Goal: Task Accomplishment & Management: Complete application form

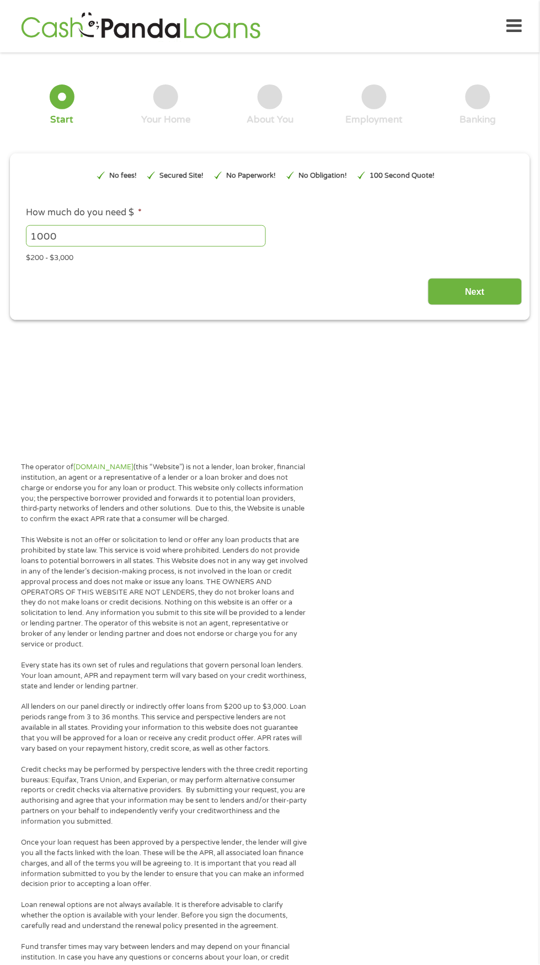
type input "EAIaIQobChMIvuW6g6unkAMVUZciBR1u5g6WEAAYAiAAEgLj_fD_BwE"
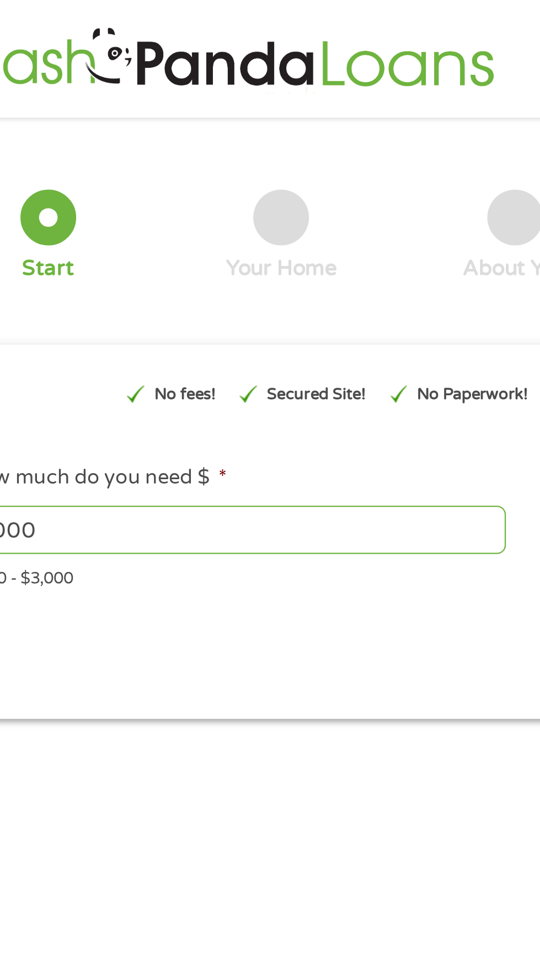
click at [72, 107] on div "Start" at bounding box center [62, 104] width 25 height 41
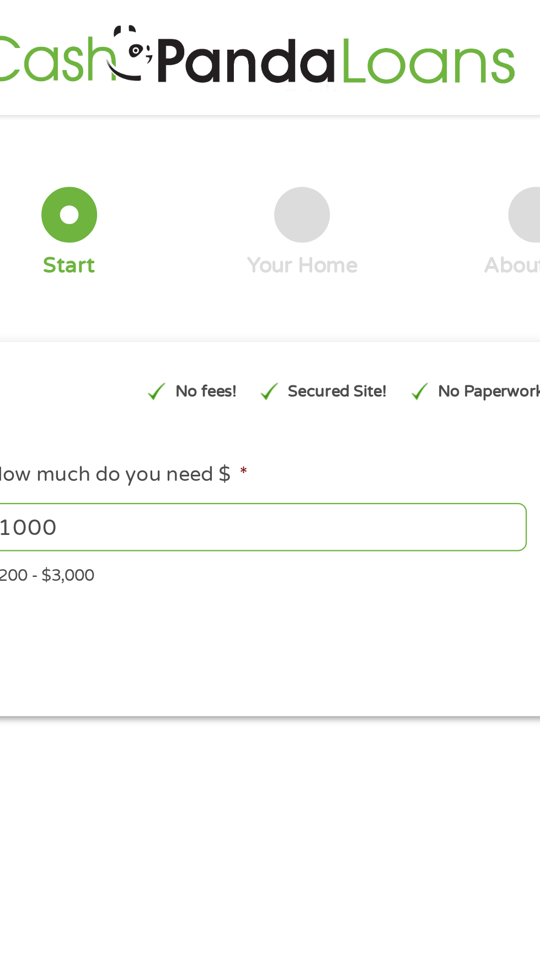
click at [89, 238] on input "1000" at bounding box center [146, 235] width 241 height 21
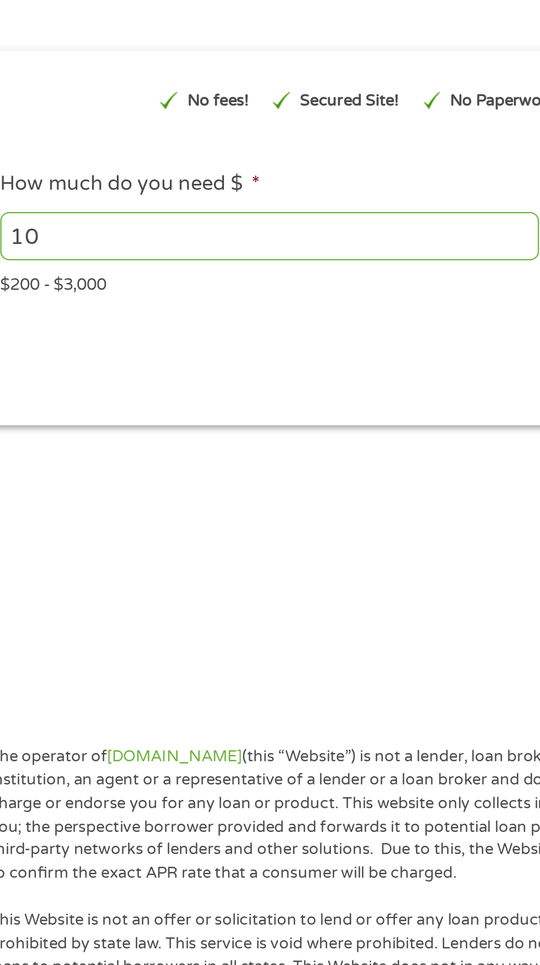
type input "1"
type input "500"
click at [204, 285] on div "Next" at bounding box center [270, 287] width 504 height 35
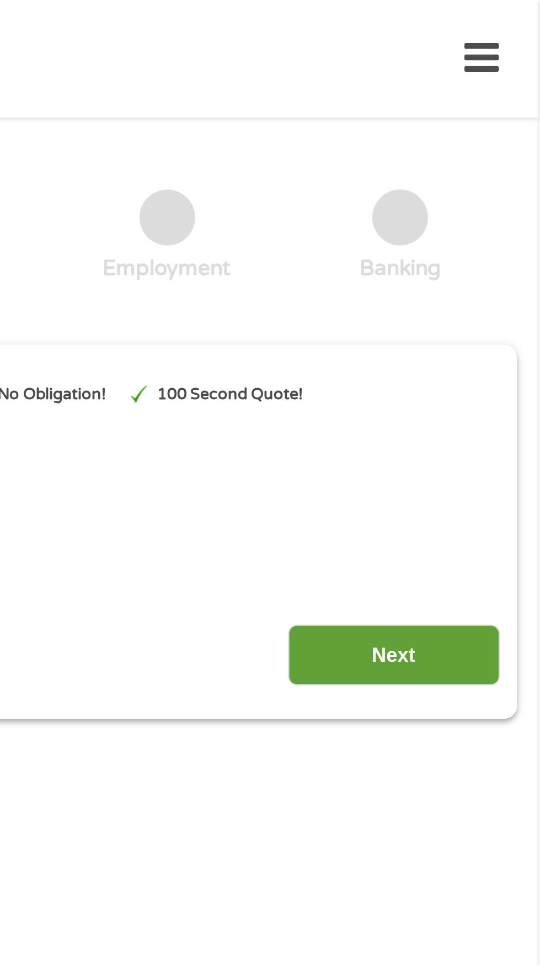
click at [485, 300] on input "Next" at bounding box center [475, 291] width 94 height 27
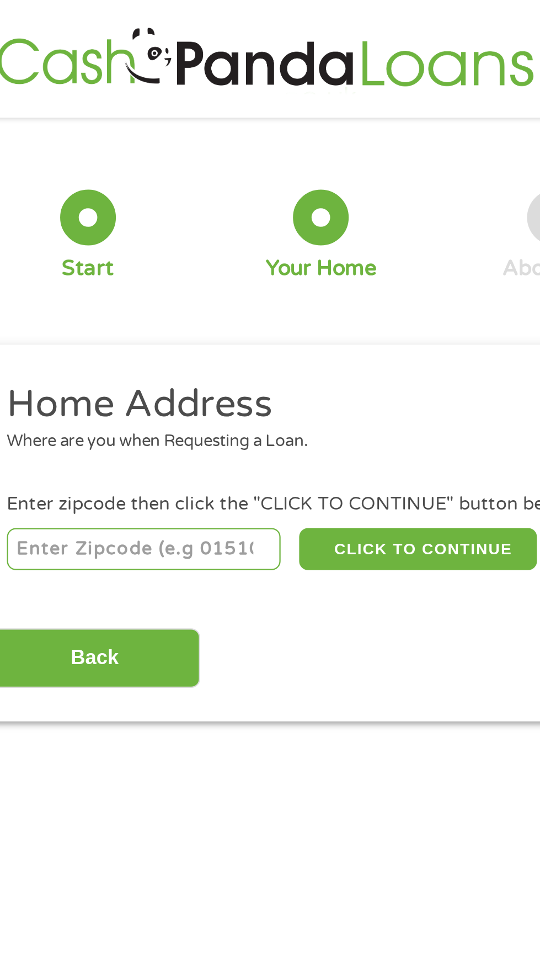
click at [114, 252] on input "number" at bounding box center [87, 244] width 122 height 19
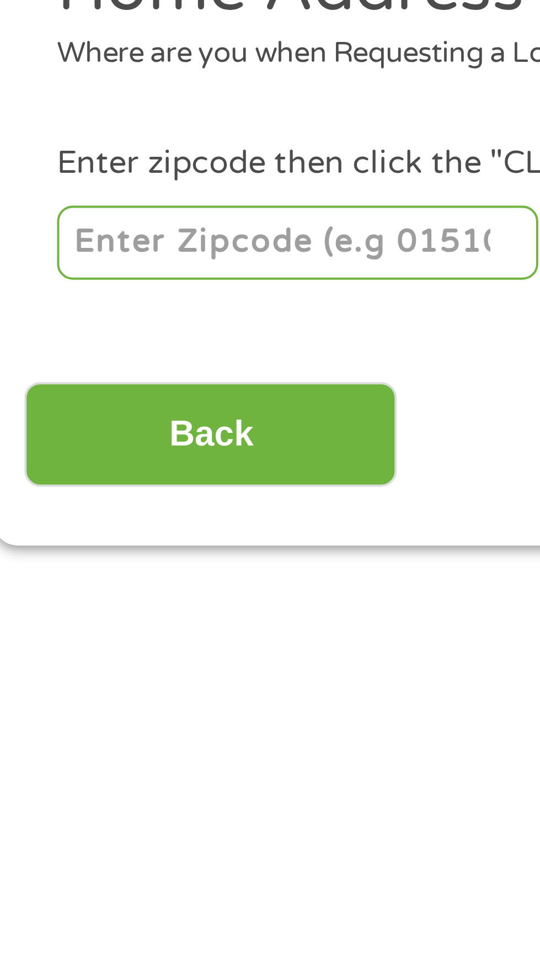
type input "70121"
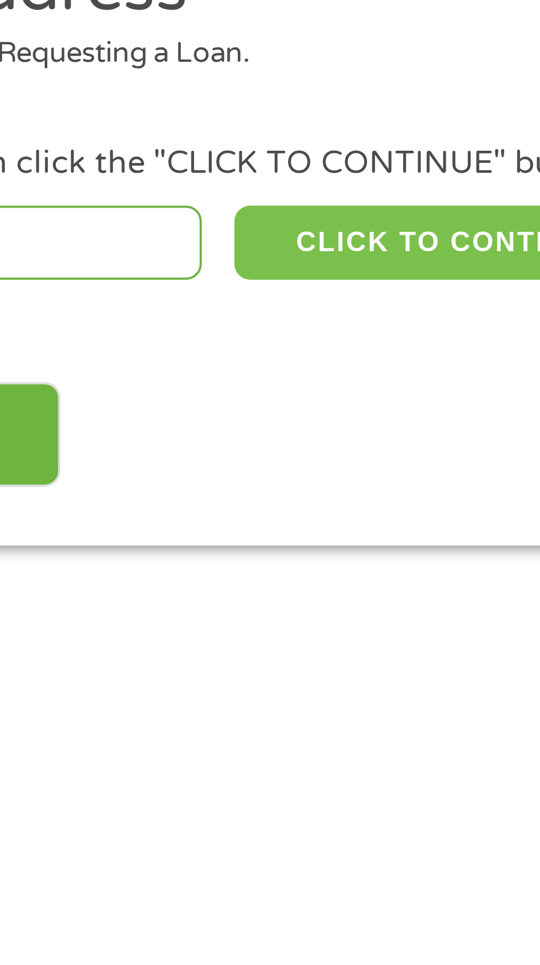
click at [205, 251] on button "CLICK TO CONTINUE" at bounding box center [209, 244] width 107 height 19
type input "70121"
type input "[GEOGRAPHIC_DATA]"
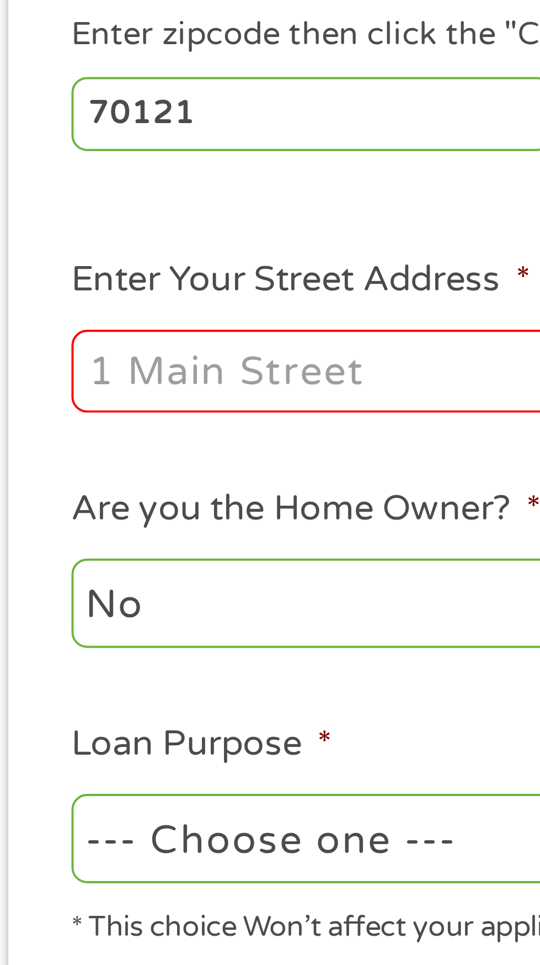
click at [82, 315] on input "Enter Your Street Address *" at bounding box center [144, 309] width 236 height 21
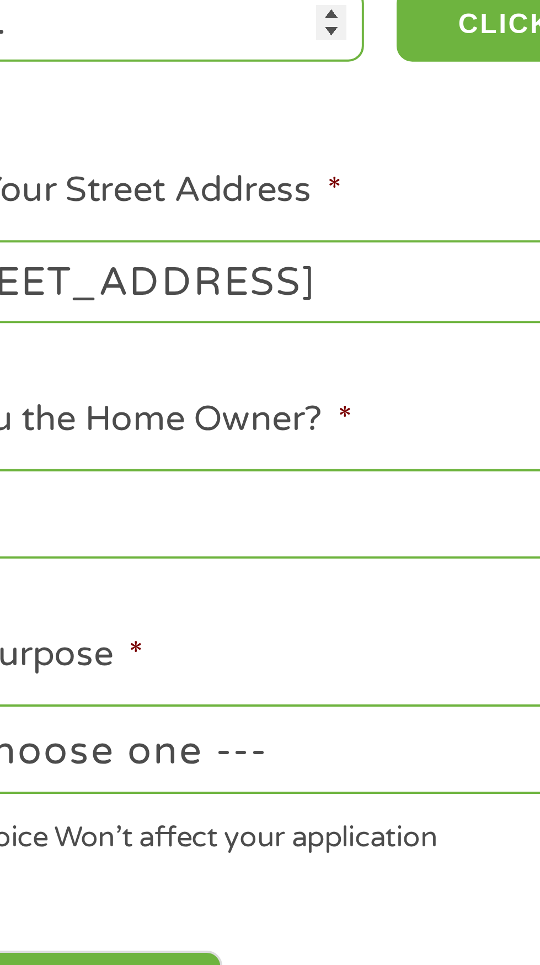
click at [131, 315] on input "[STREET_ADDRESS]" at bounding box center [144, 309] width 236 height 21
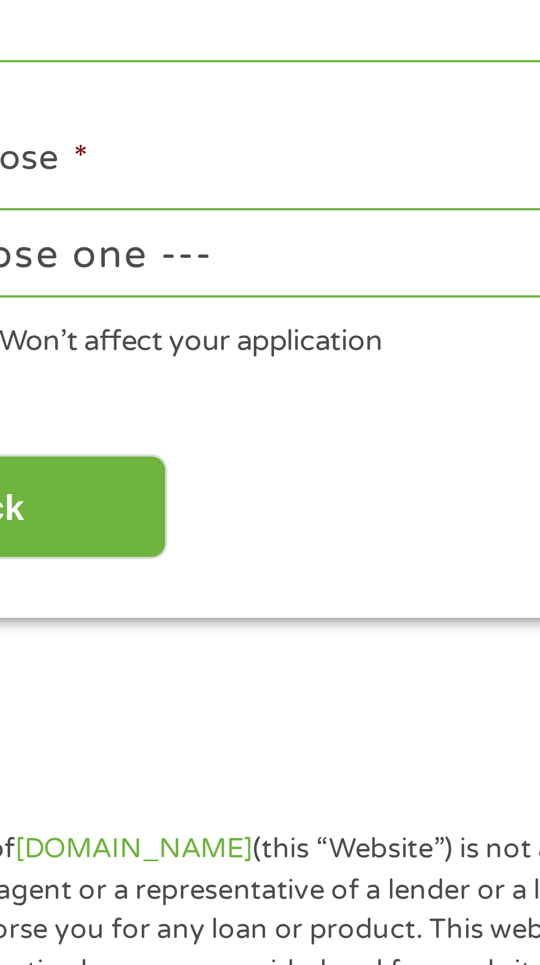
type input "[STREET_ADDRESS]"
click at [159, 431] on select "--- Choose one --- Pay Bills Debt Consolidation Home Improvement Major Purchase…" at bounding box center [144, 428] width 236 height 23
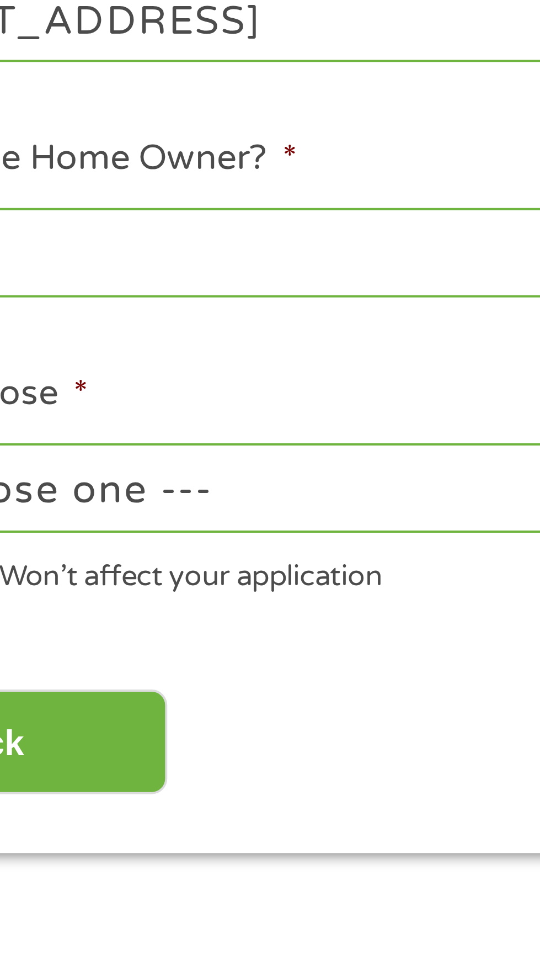
select select "paybills"
click at [26, 418] on select "--- Choose one --- Pay Bills Debt Consolidation Home Improvement Major Purchase…" at bounding box center [144, 428] width 236 height 23
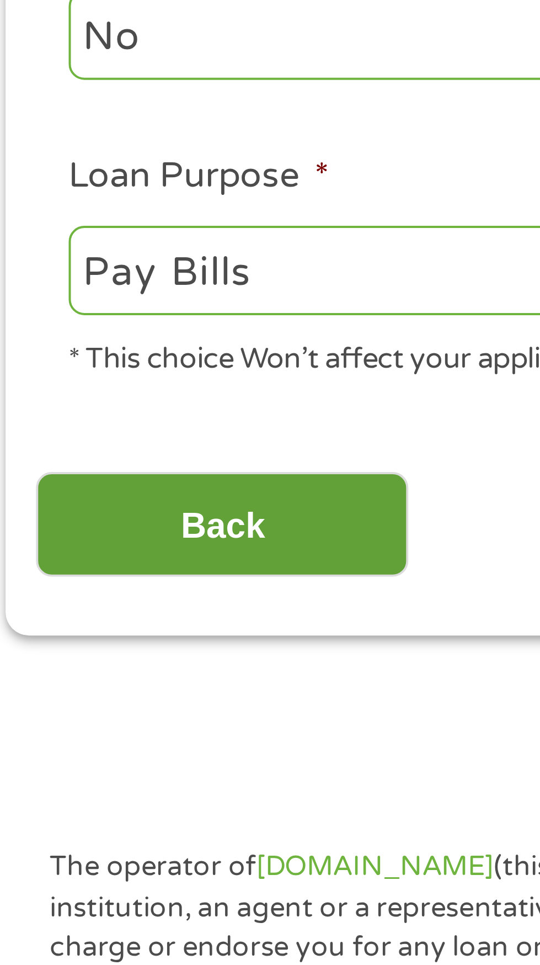
click at [92, 496] on input "Back" at bounding box center [65, 492] width 94 height 27
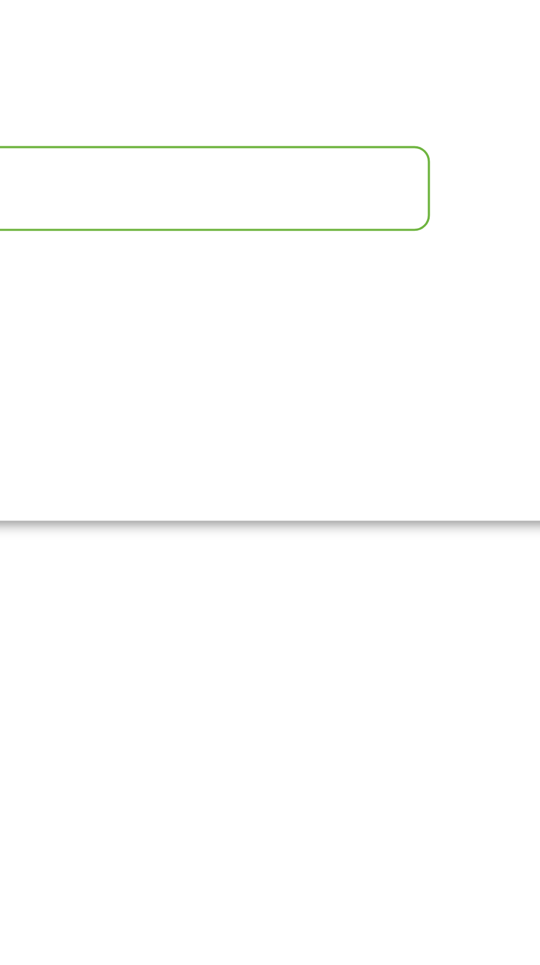
scroll to position [188, 0]
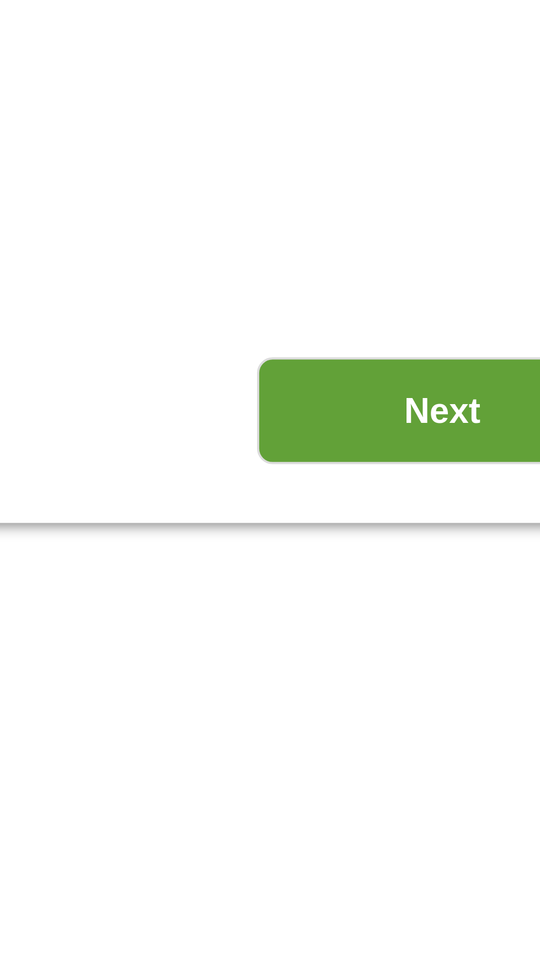
click at [480, 105] on input "Next" at bounding box center [475, 104] width 94 height 27
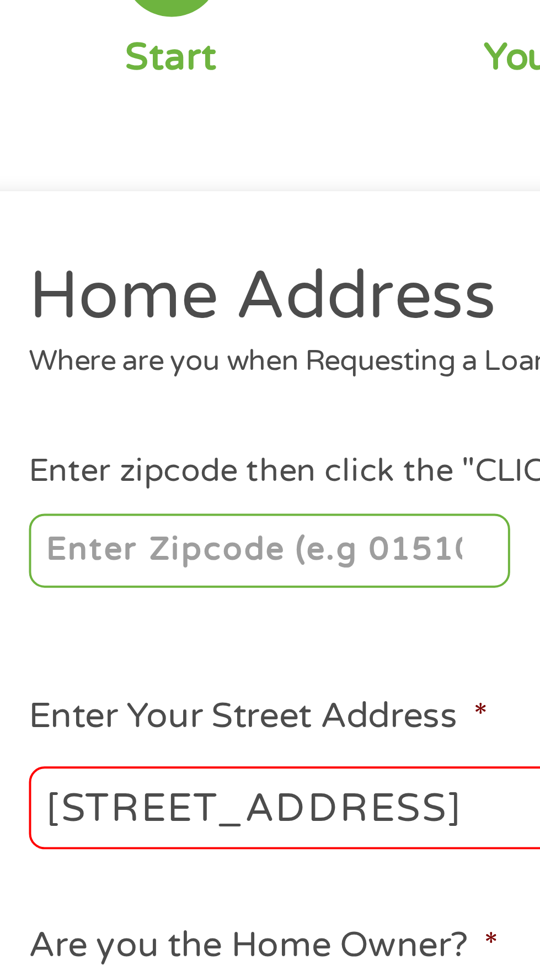
scroll to position [5, 0]
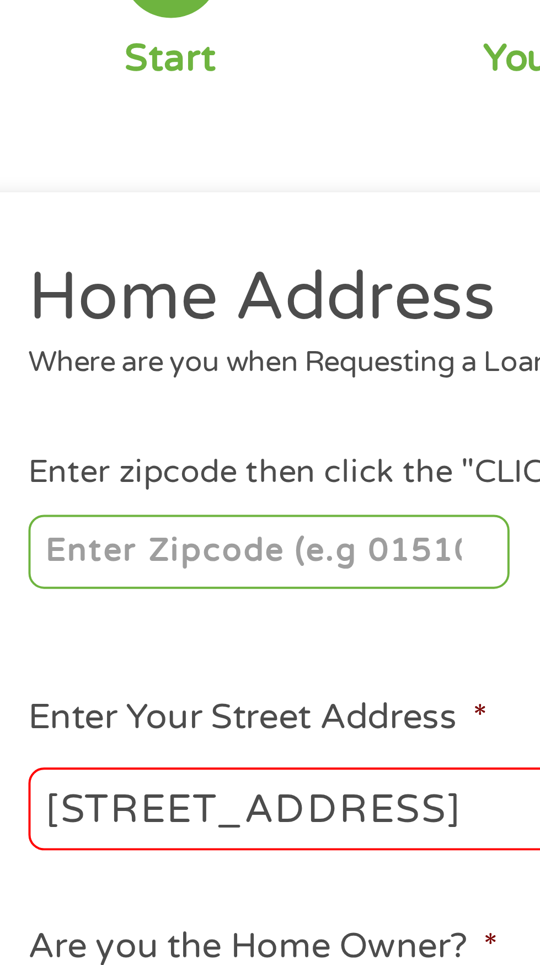
click at [81, 241] on input "number" at bounding box center [87, 239] width 122 height 19
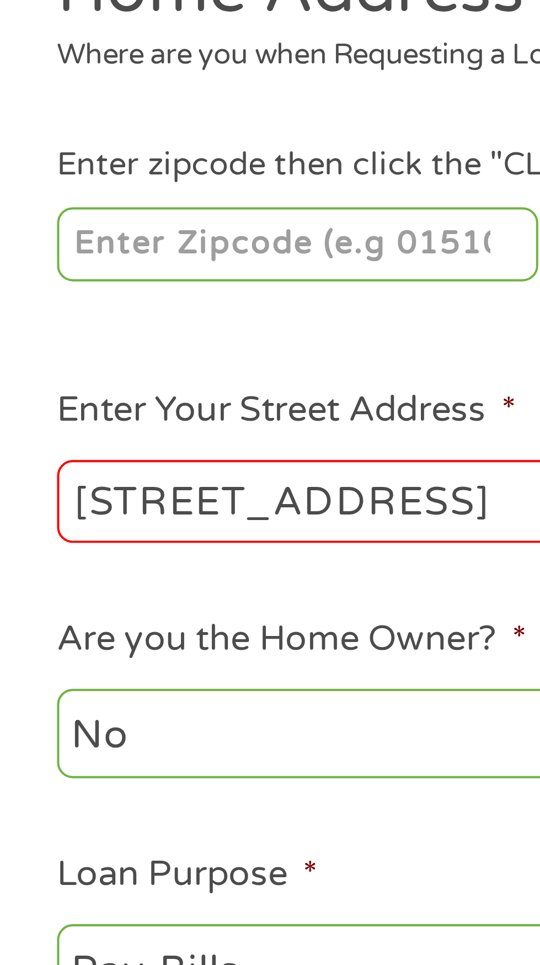
type input "70121"
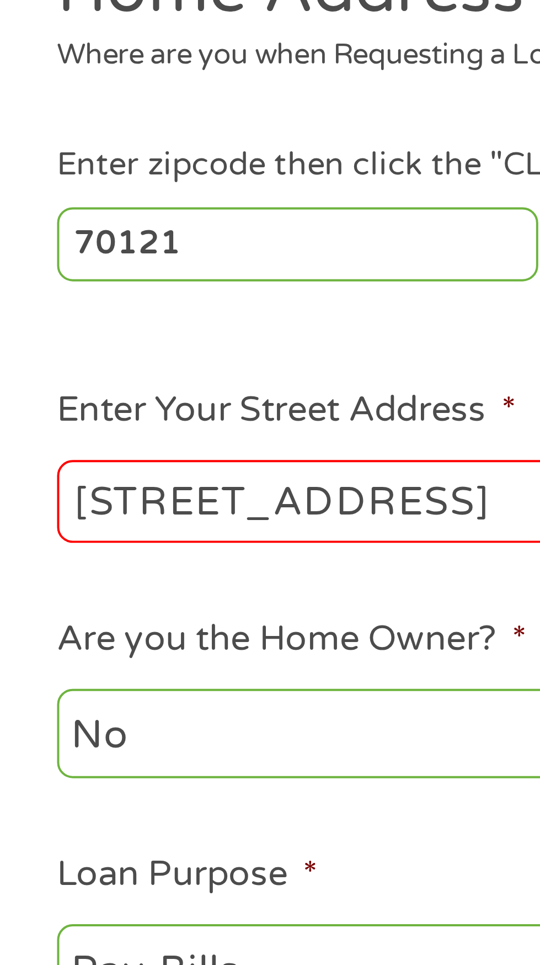
click at [125, 269] on ul "Home Address Where are you when Requesting a Loan. Enter zipcode then click the…" at bounding box center [270, 311] width 504 height 295
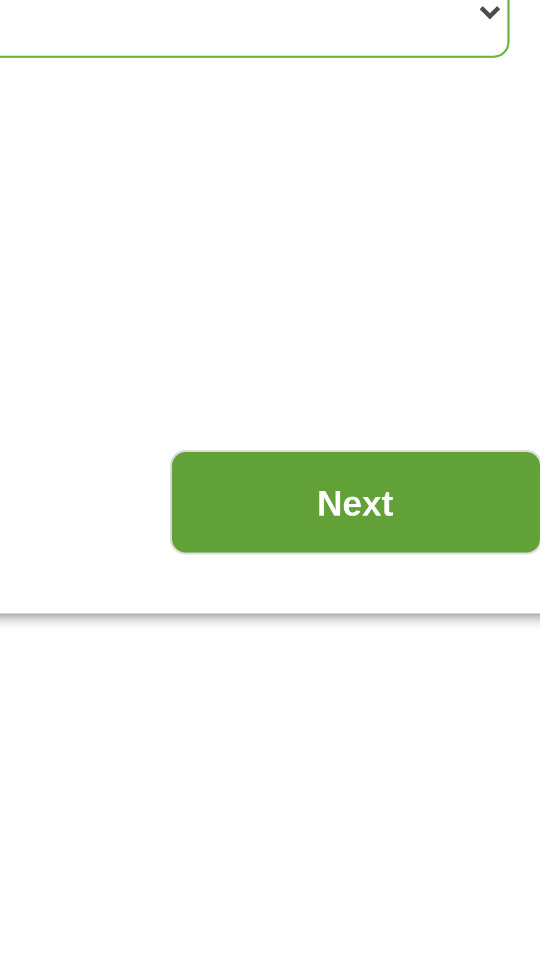
click at [484, 488] on input "Next" at bounding box center [475, 487] width 94 height 27
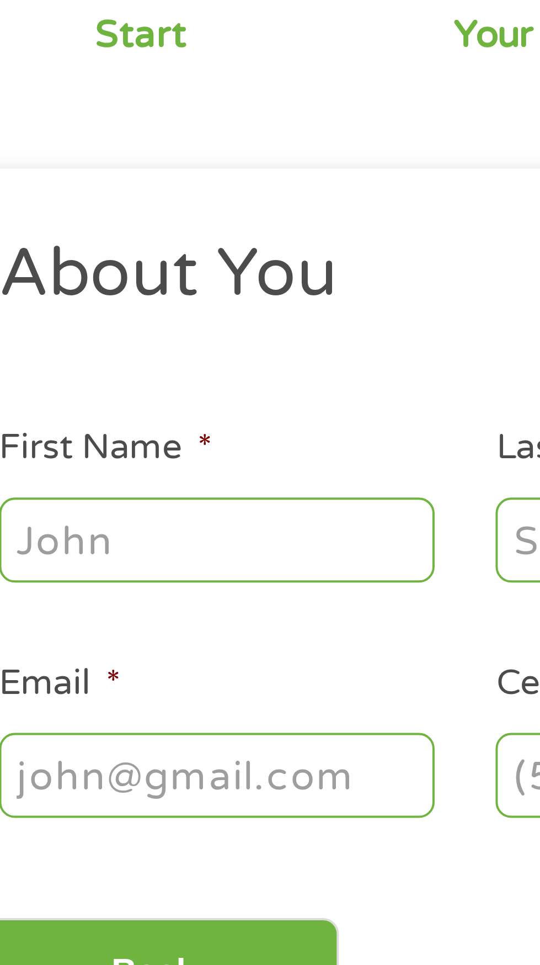
click at [85, 246] on input "First Name *" at bounding box center [81, 242] width 110 height 21
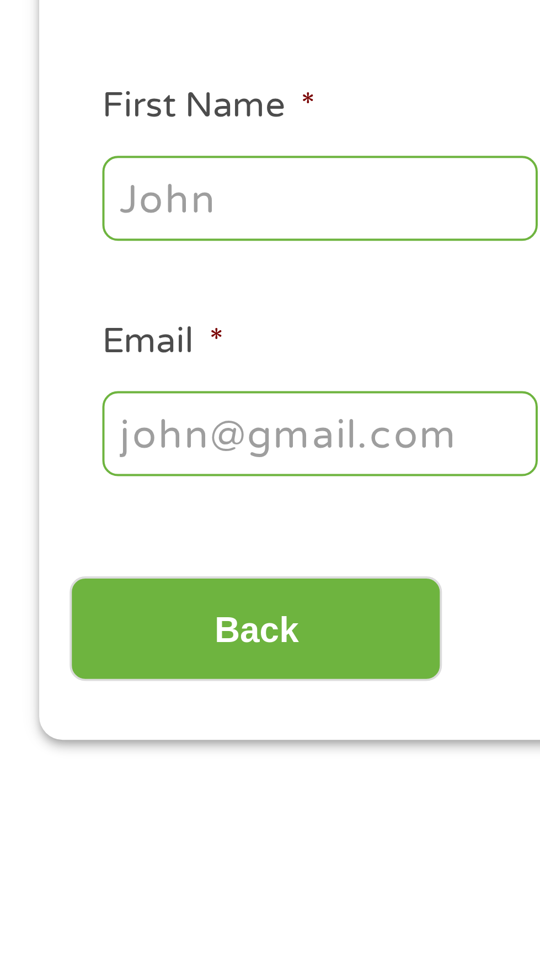
type input "[PERSON_NAME]"
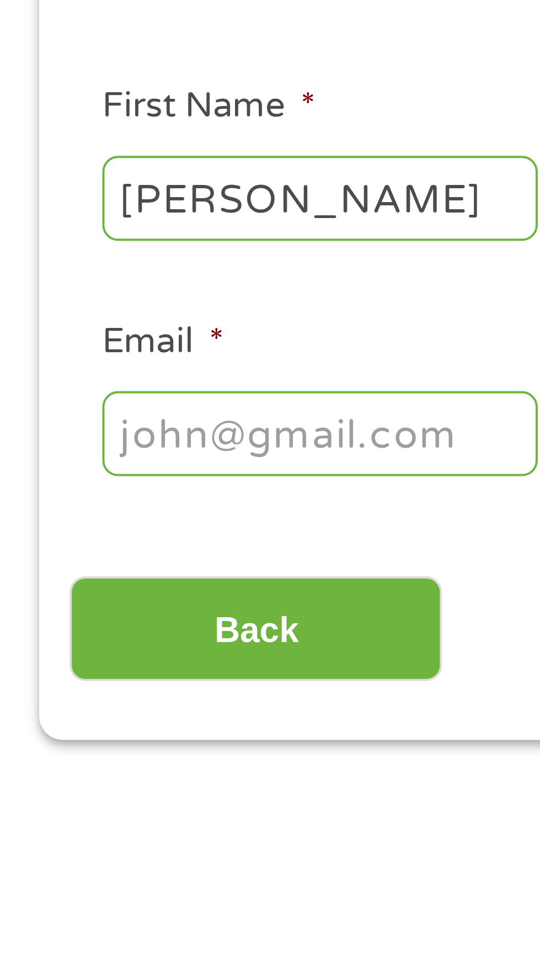
type input "[PERSON_NAME]"
type input "[EMAIL_ADDRESS][DOMAIN_NAME]"
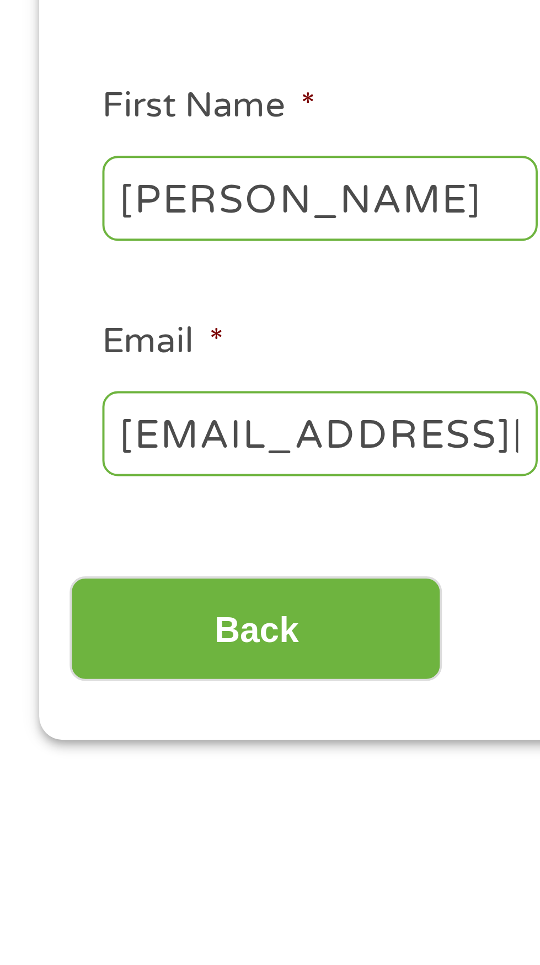
type input "[PHONE_NUMBER]"
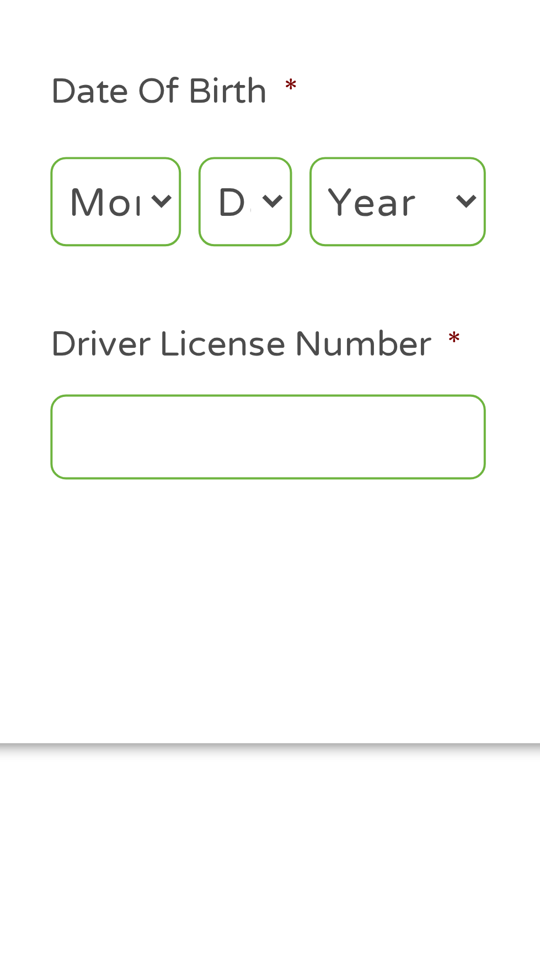
click at [308, 246] on select "Month 1 2 3 4 5 6 7 8 9 10 11 12" at bounding box center [294, 242] width 33 height 23
select select "12"
click at [278, 231] on select "Month 1 2 3 4 5 6 7 8 9 10 11 12" at bounding box center [294, 242] width 33 height 23
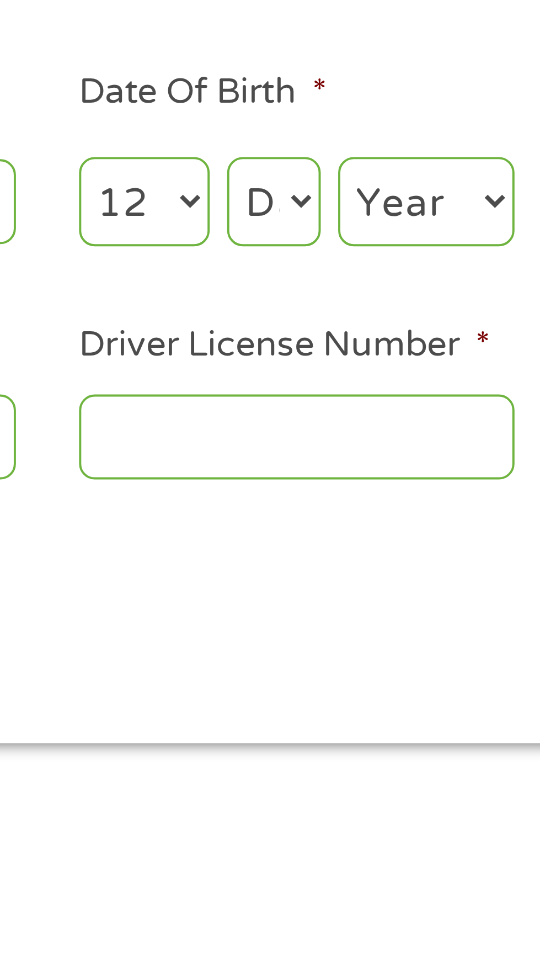
click at [338, 247] on select "Day 1 2 3 4 5 6 7 8 9 10 11 12 13 14 15 16 17 18 19 20 21 22 23 24 25 26 27 28 …" at bounding box center [328, 242] width 24 height 23
select select "22"
click at [316, 231] on select "Day 1 2 3 4 5 6 7 8 9 10 11 12 13 14 15 16 17 18 19 20 21 22 23 24 25 26 27 28 …" at bounding box center [328, 242] width 24 height 23
click at [374, 244] on select "Year [DATE] 2006 2005 2004 2003 2002 2001 2000 1999 1998 1997 1996 1995 1994 19…" at bounding box center [366, 242] width 45 height 23
click at [335, 246] on select "Day 1 2 3 4 5 6 7 8 9 10 11 12 13 14 15 16 17 18 19 20 21 22 23 24 25 26 27 28 …" at bounding box center [328, 242] width 24 height 23
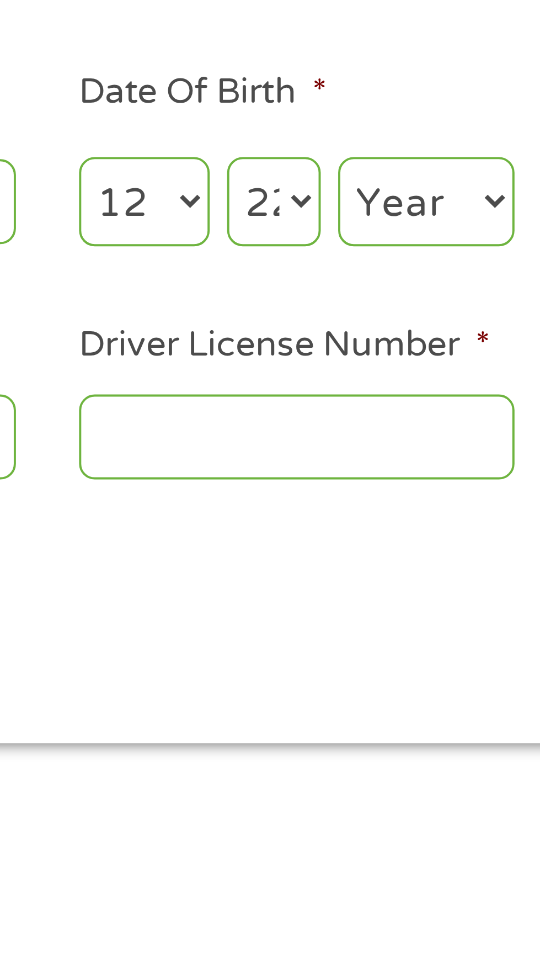
click at [316, 231] on select "Day 1 2 3 4 5 6 7 8 9 10 11 12 13 14 15 16 17 18 19 20 21 22 23 24 25 26 27 28 …" at bounding box center [328, 242] width 24 height 23
click at [386, 247] on select "Year [DATE] 2006 2005 2004 2003 2002 2001 2000 1999 1998 1997 1996 1995 1994 19…" at bounding box center [366, 242] width 45 height 23
select select "1949"
click at [344, 231] on select "Year [DATE] 2006 2005 2004 2003 2002 2001 2000 1999 1998 1997 1996 1995 1994 19…" at bounding box center [366, 242] width 45 height 23
click at [312, 307] on input "Driver License Number *" at bounding box center [333, 301] width 110 height 21
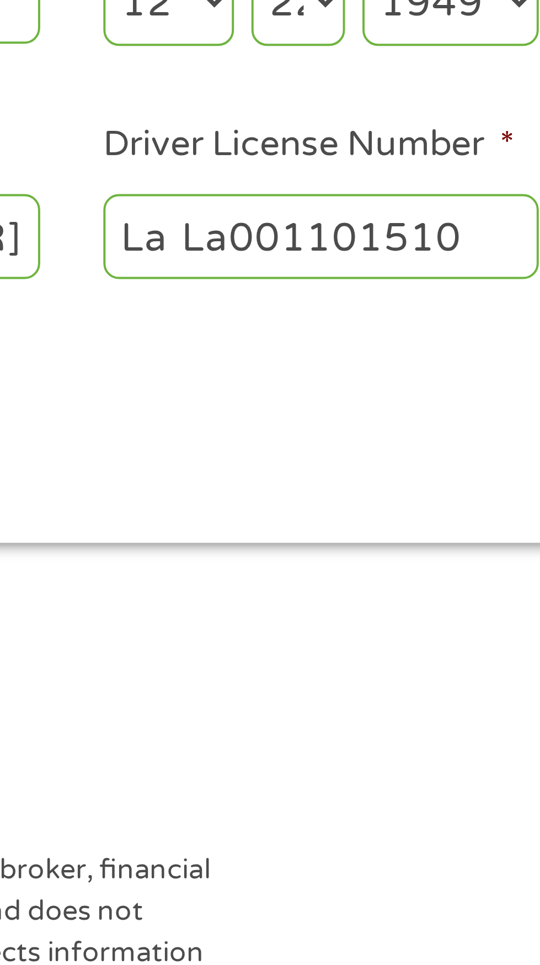
click at [297, 306] on input "La La001101510" at bounding box center [333, 301] width 110 height 21
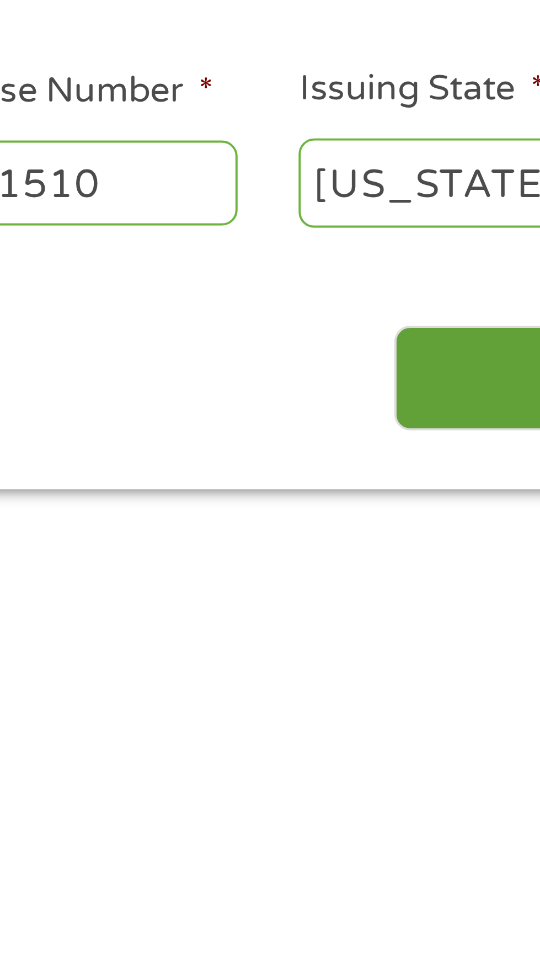
type input "La001101510"
click at [454, 353] on input "Next" at bounding box center [475, 351] width 94 height 27
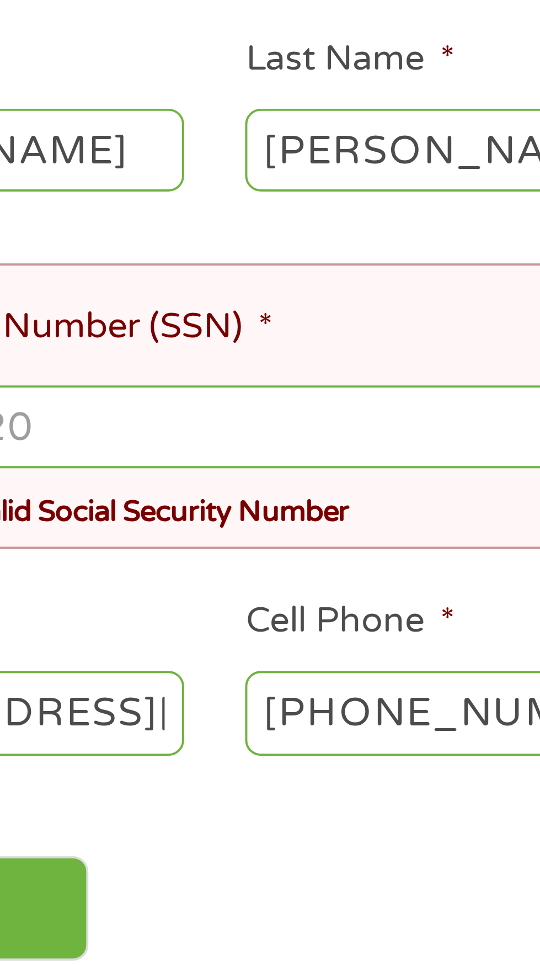
scroll to position [46, 0]
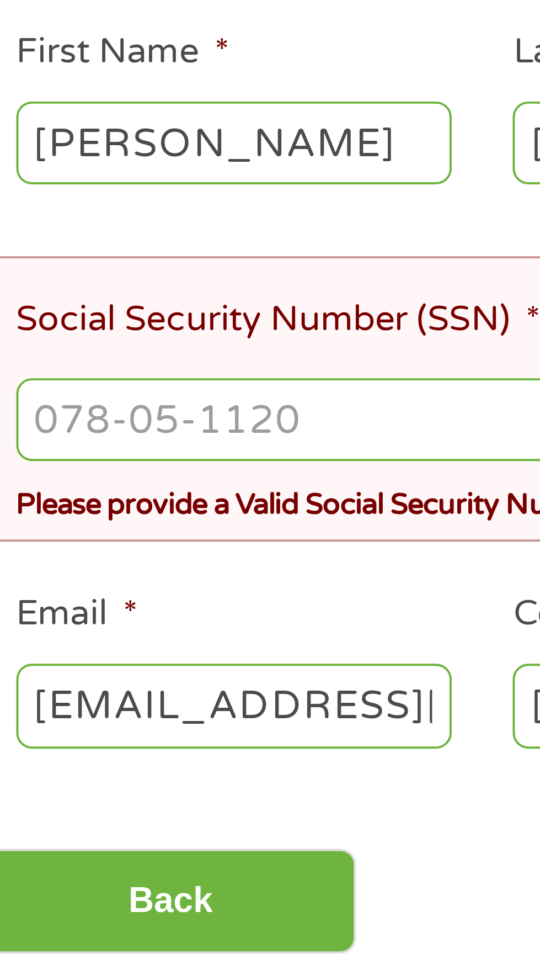
click at [109, 310] on input "Social Security Number (SSN) *" at bounding box center [270, 306] width 488 height 21
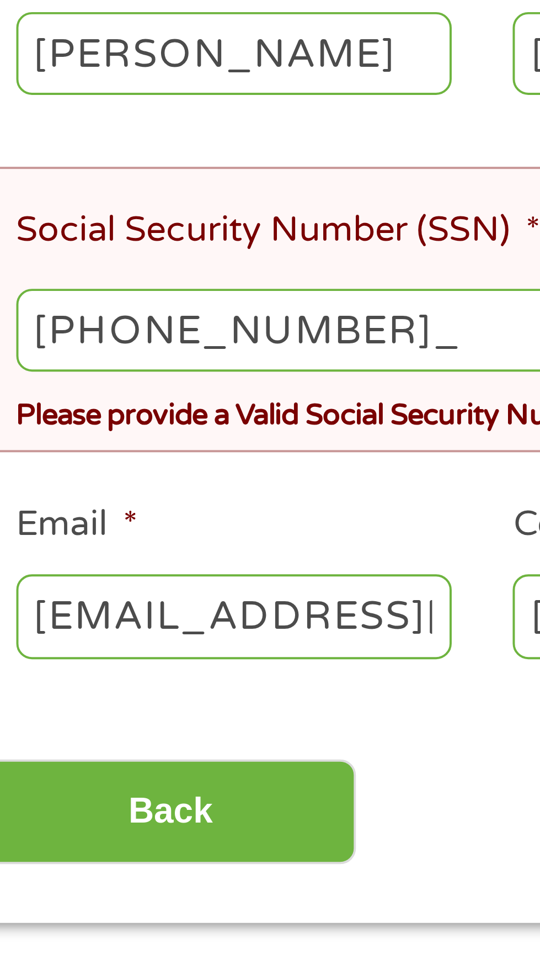
type input "434-80-5248"
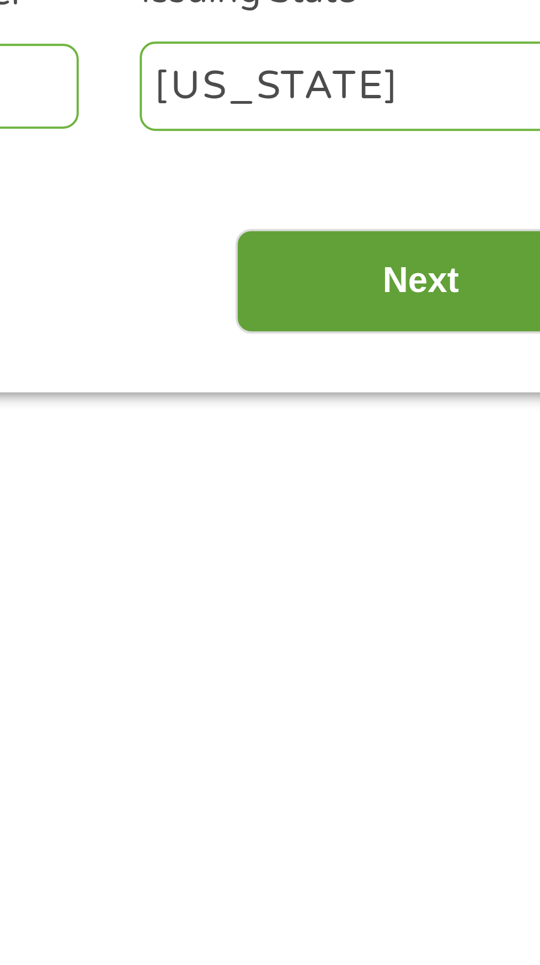
click at [475, 429] on input "Next" at bounding box center [475, 429] width 94 height 27
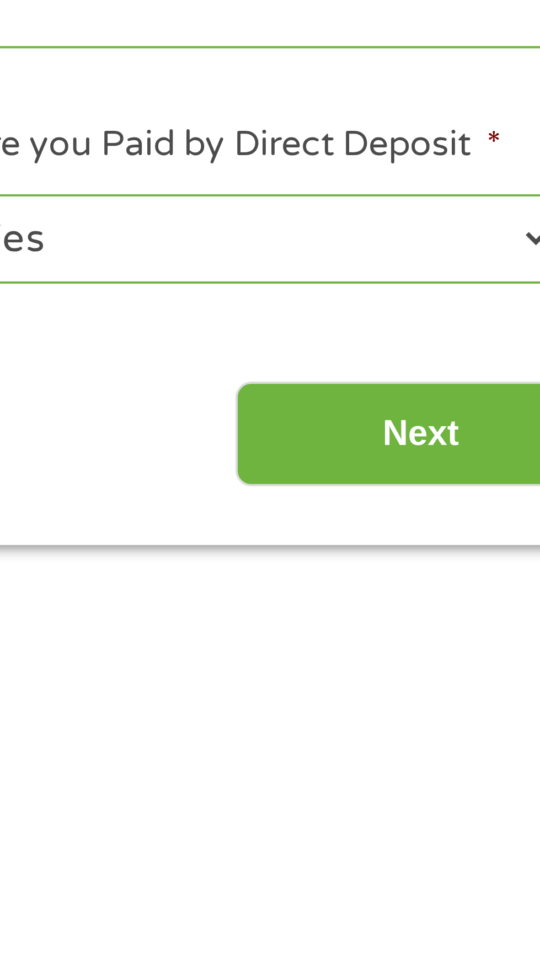
scroll to position [5, 0]
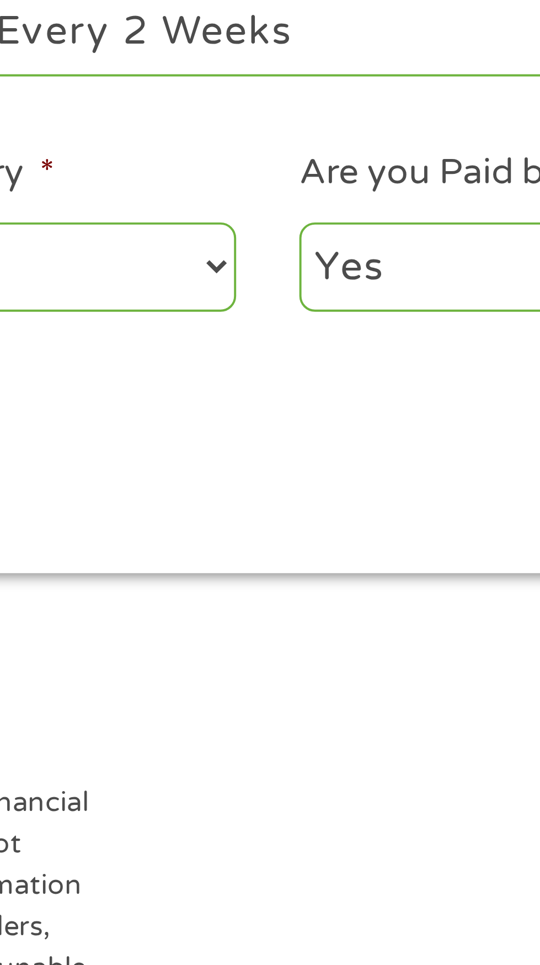
click at [396, 425] on select "Yes No" at bounding box center [434, 425] width 151 height 23
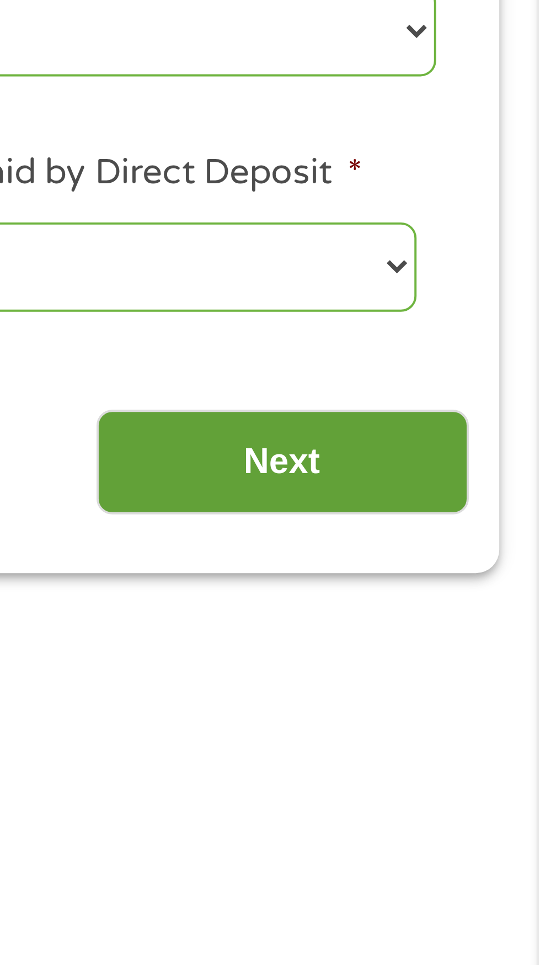
click at [481, 475] on input "Next" at bounding box center [475, 474] width 94 height 27
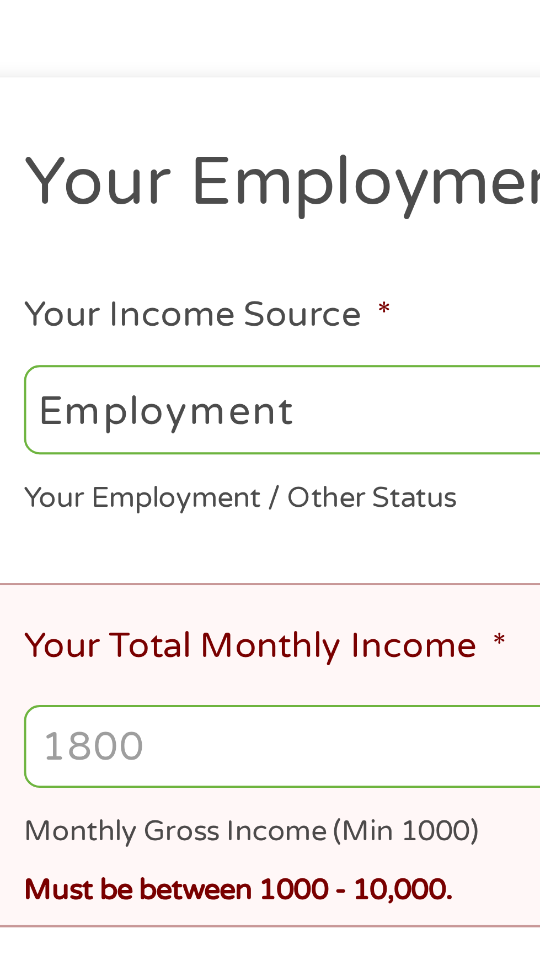
click at [135, 279] on select "--- Choose one --- Employment [DEMOGRAPHIC_DATA] Benefits" at bounding box center [144, 274] width 236 height 23
select select "benefits"
click at [26, 263] on select "--- Choose one --- Employment [DEMOGRAPHIC_DATA] Benefits" at bounding box center [144, 274] width 236 height 23
type input "Other"
type input "[PHONE_NUMBER]"
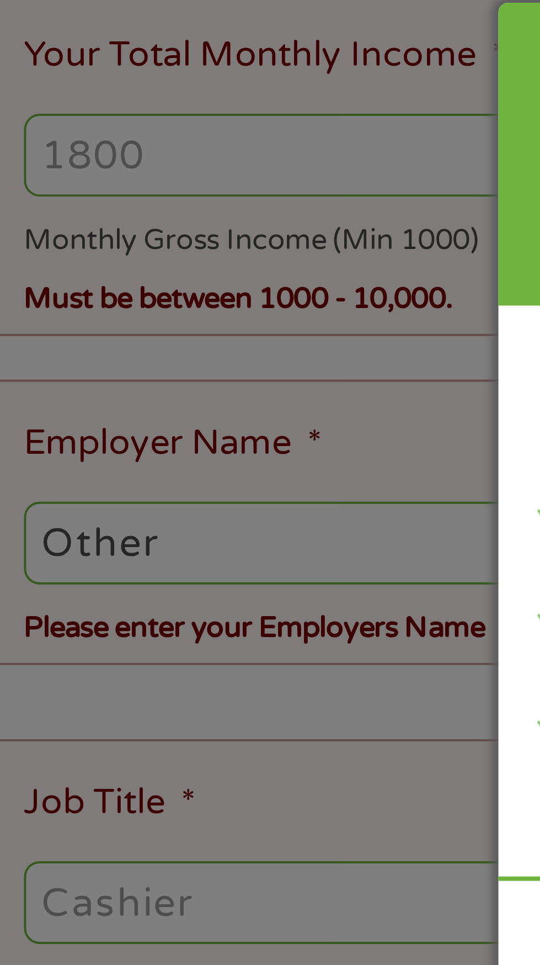
click at [100, 460] on div "Panda Tips To Proceed, Please Enter: For "Employer Name" , enter your benefit p…" at bounding box center [270, 482] width 540 height 965
click at [65, 466] on div "Panda Tips To Proceed, Please Enter: For "Employer Name" , enter your benefit p…" at bounding box center [270, 482] width 540 height 965
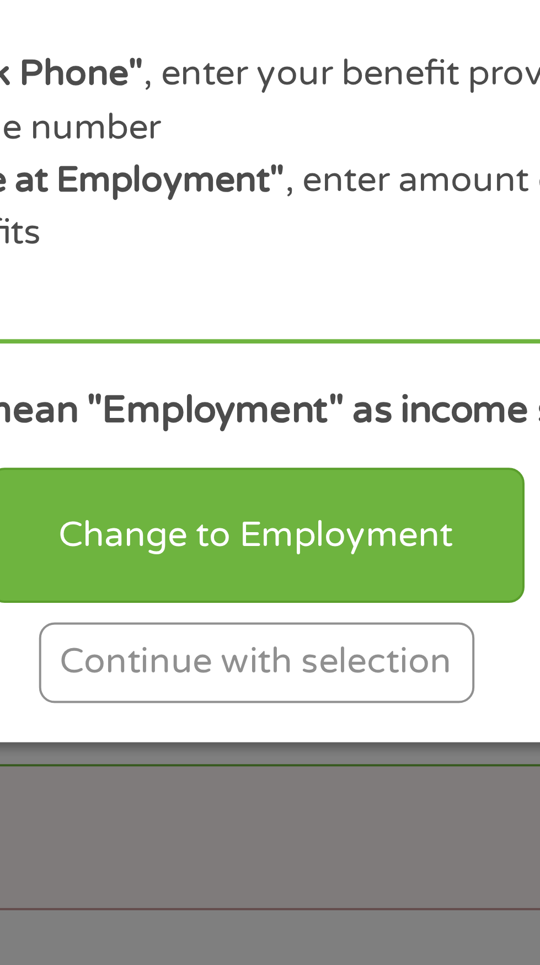
click at [294, 634] on div "Continue with selection" at bounding box center [270, 624] width 110 height 20
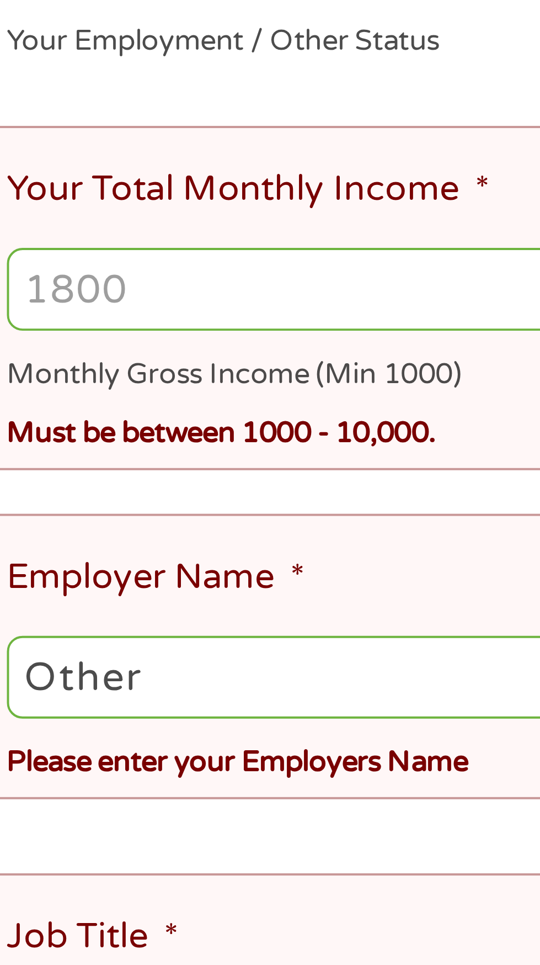
click at [78, 462] on input "Other" at bounding box center [270, 457] width 488 height 21
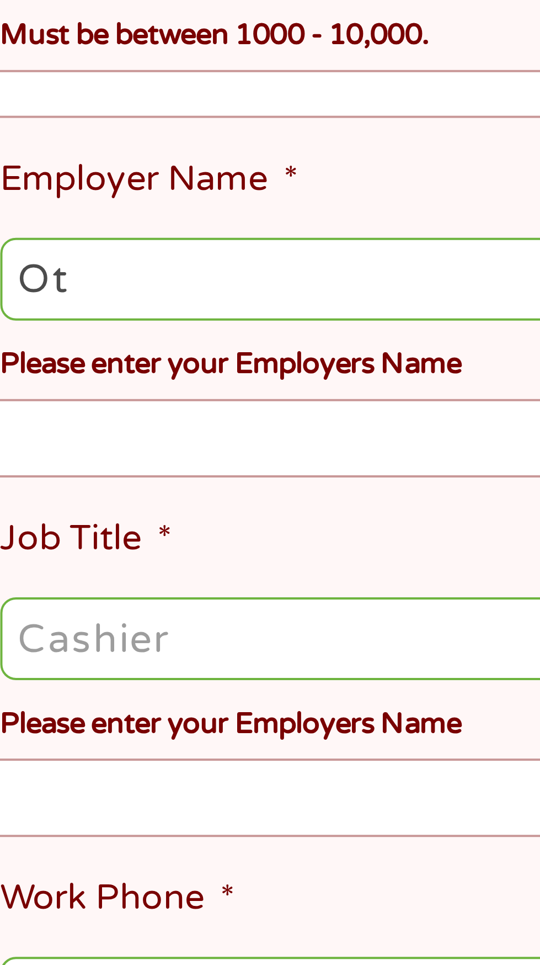
type input "O"
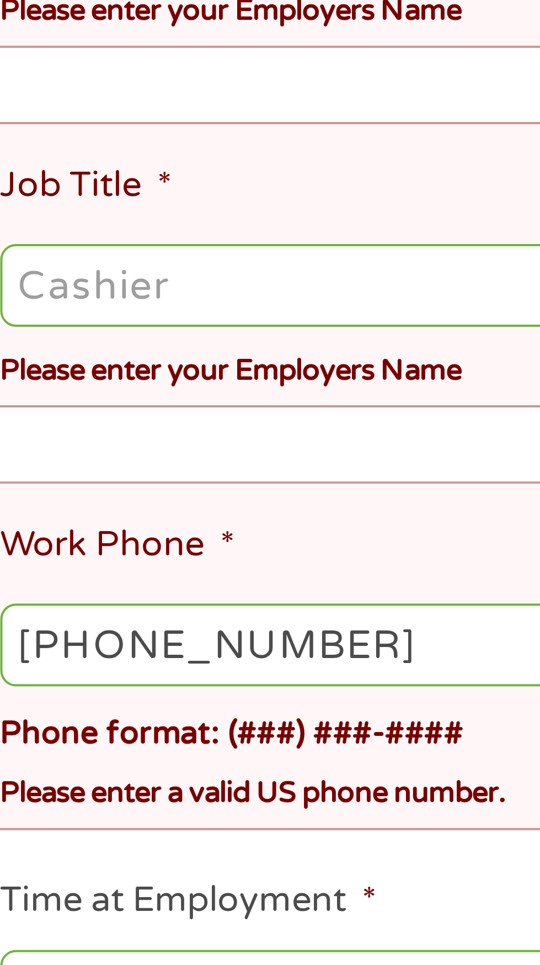
type input "Social Security"
click at [106, 546] on input "Job Title *" at bounding box center [270, 548] width 488 height 21
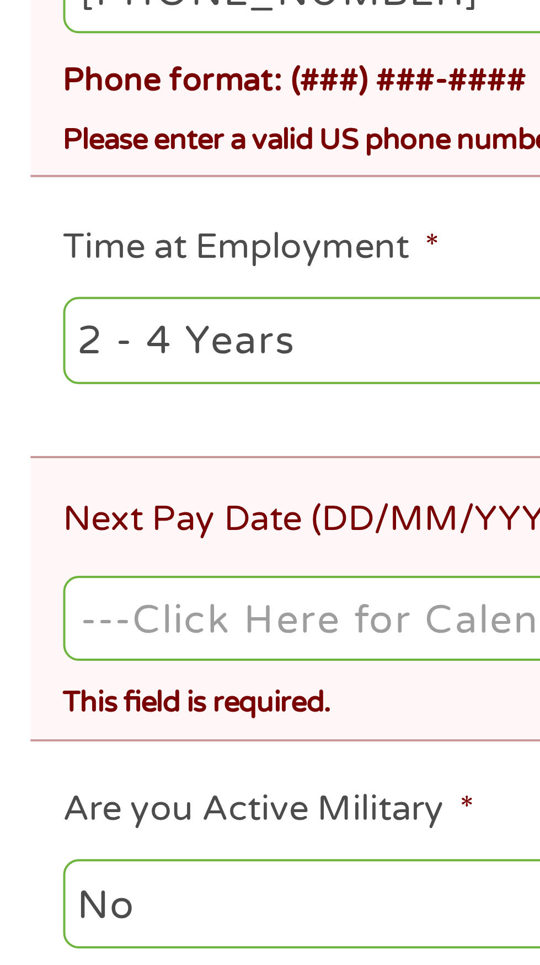
type input "Beneficiary"
click at [108, 717] on select "--- Choose one --- 1 Year or less 1 - 2 Years 2 - 4 Years Over 4 Years" at bounding box center [144, 728] width 236 height 23
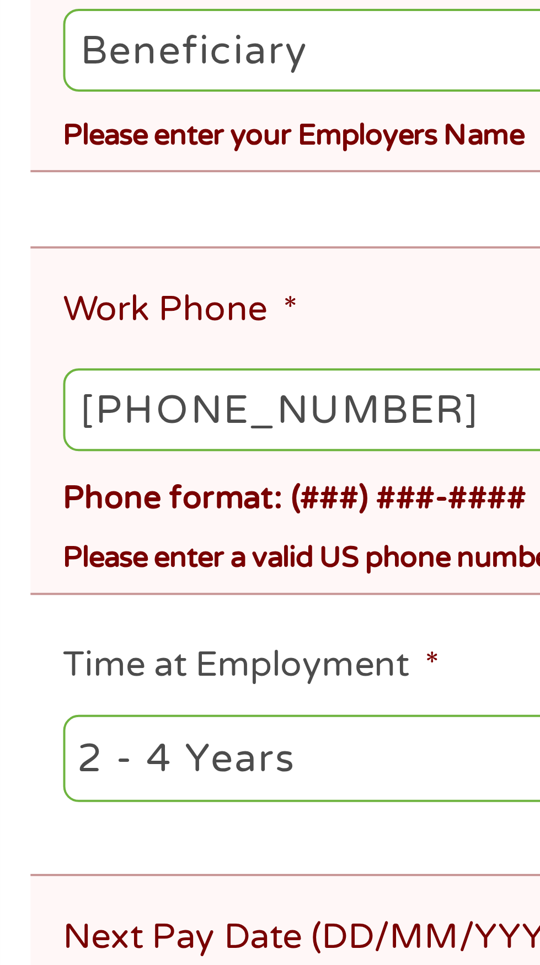
select select "60months"
click at [26, 717] on select "--- Choose one --- 1 Year or less 1 - 2 Years 2 - 4 Years Over 4 Years" at bounding box center [144, 728] width 236 height 23
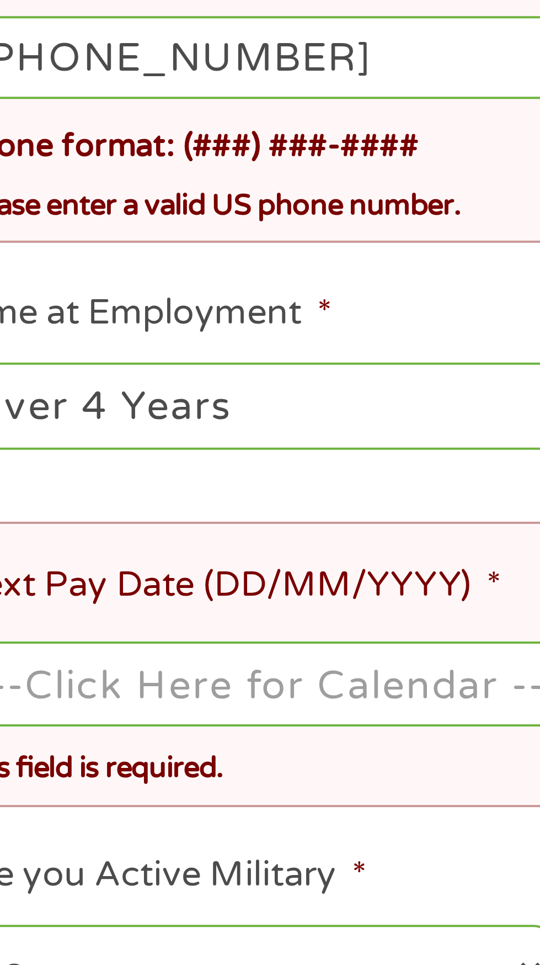
click at [157, 787] on input "Next Pay Date (DD/MM/YYYY) *" at bounding box center [270, 797] width 488 height 21
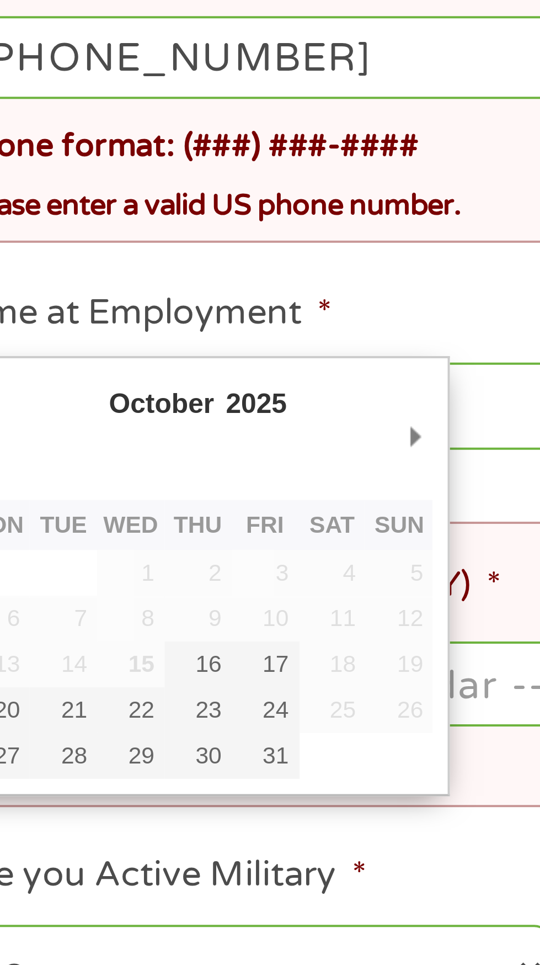
type input "[DATE]"
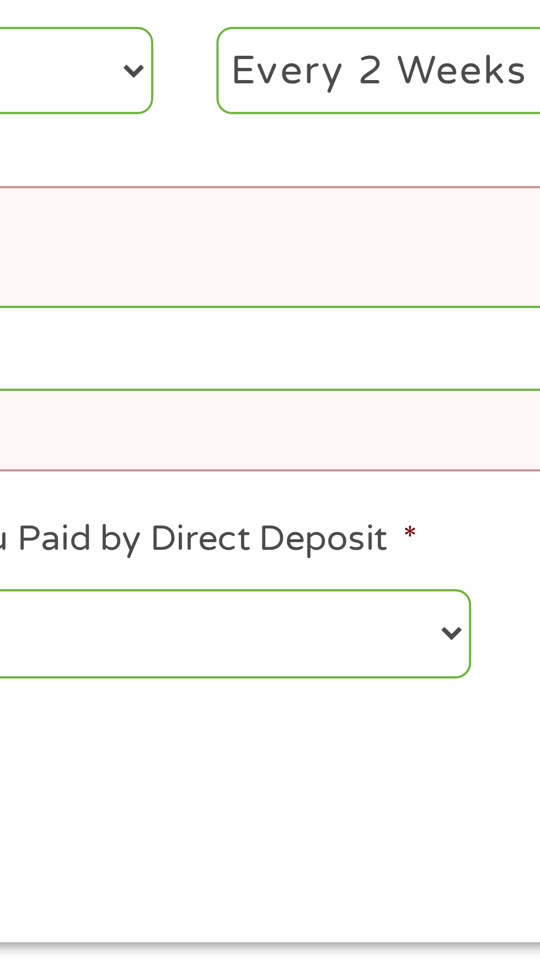
click at [305, 859] on select "Yes No" at bounding box center [267, 870] width 151 height 23
click at [192, 859] on select "Yes No" at bounding box center [267, 870] width 151 height 23
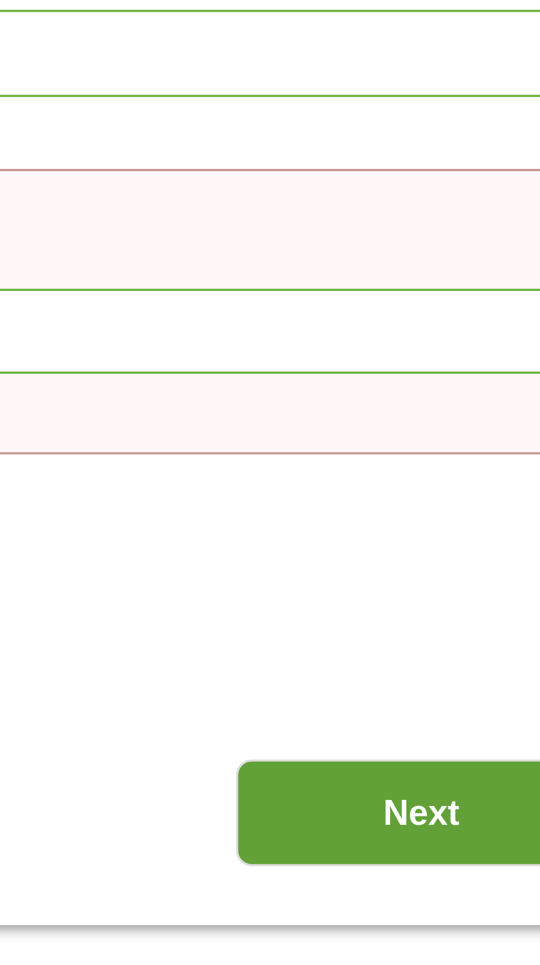
click at [474, 908] on input "Next" at bounding box center [475, 920] width 94 height 27
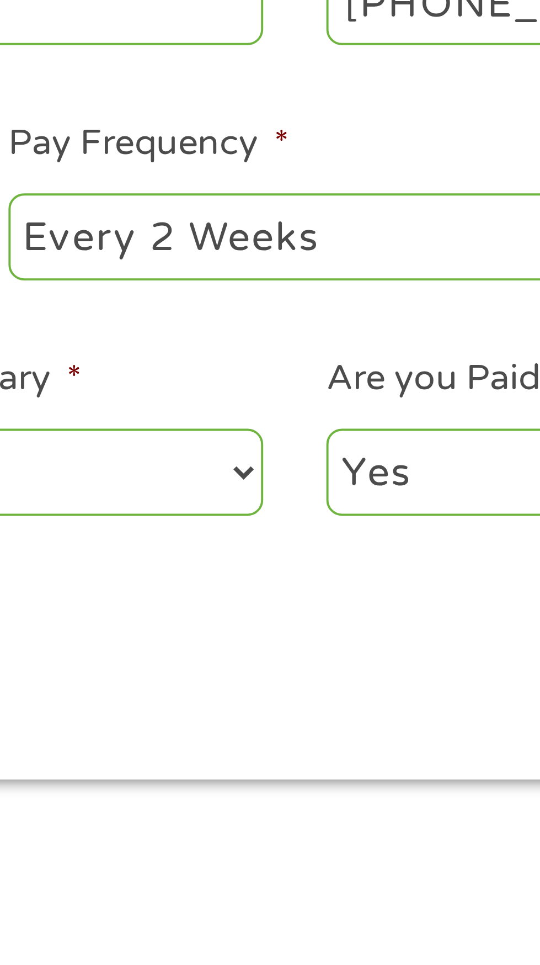
click at [384, 501] on select "--- Choose one --- Every 2 Weeks Every Week Monthly Semi-Monthly" at bounding box center [396, 505] width 236 height 23
select select "monthly"
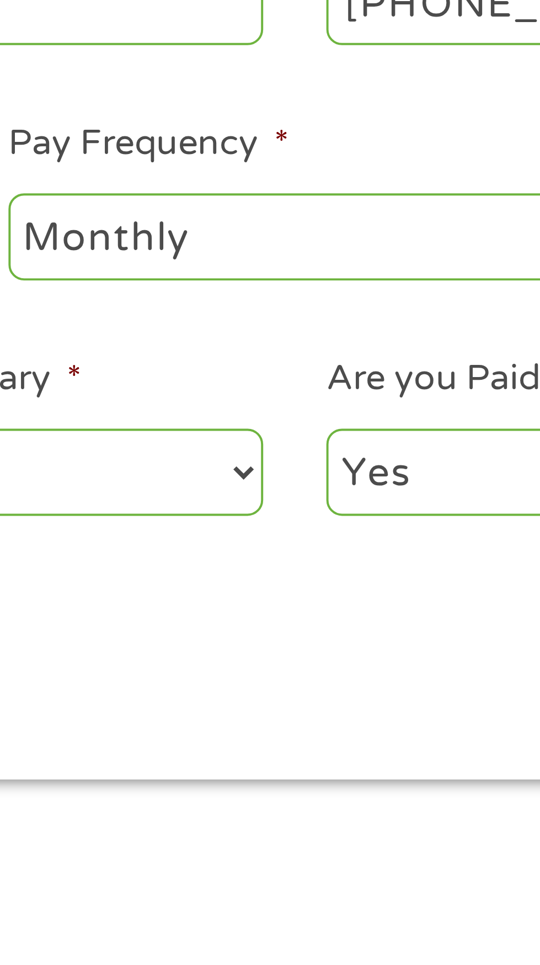
click at [278, 494] on select "--- Choose one --- Every 2 Weeks Every Week Monthly Semi-Monthly" at bounding box center [396, 505] width 236 height 23
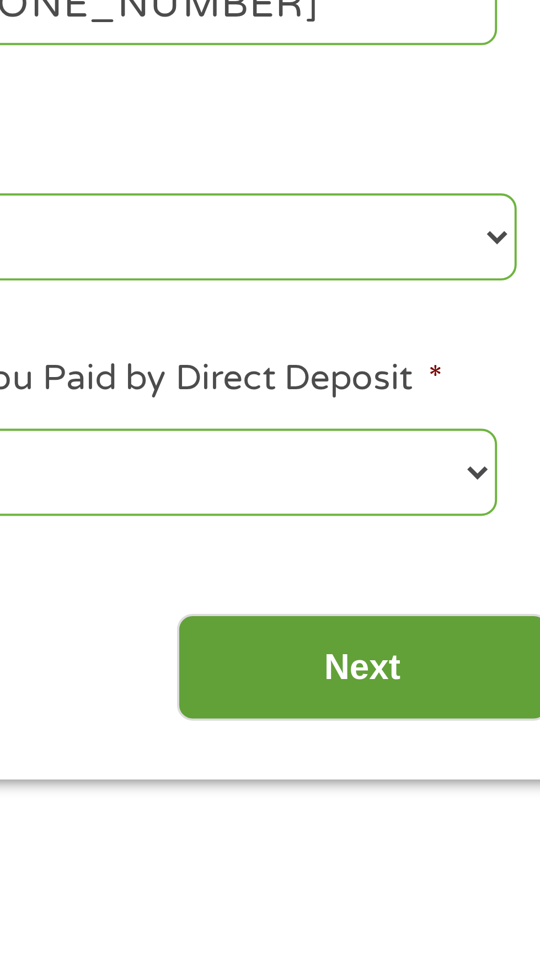
click at [477, 615] on input "Next" at bounding box center [475, 613] width 94 height 27
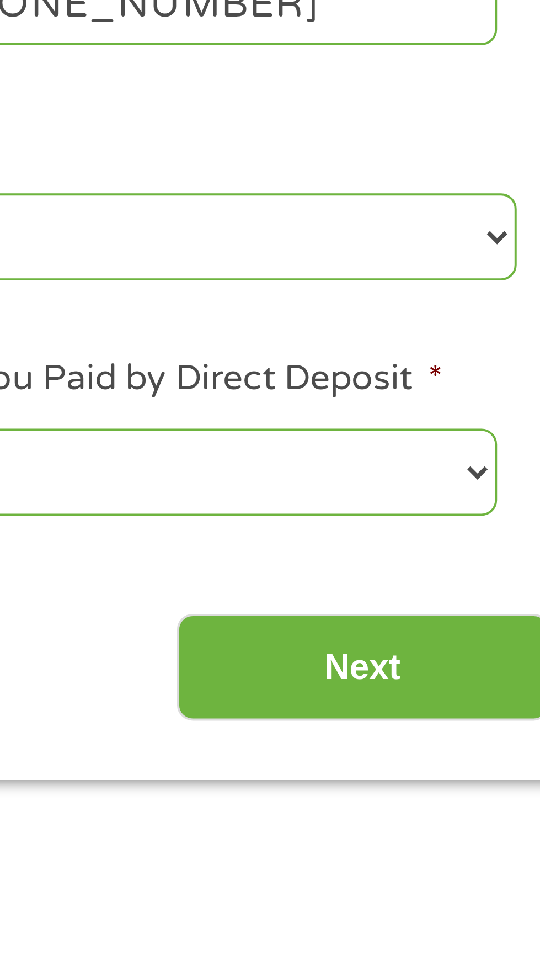
scroll to position [0, 0]
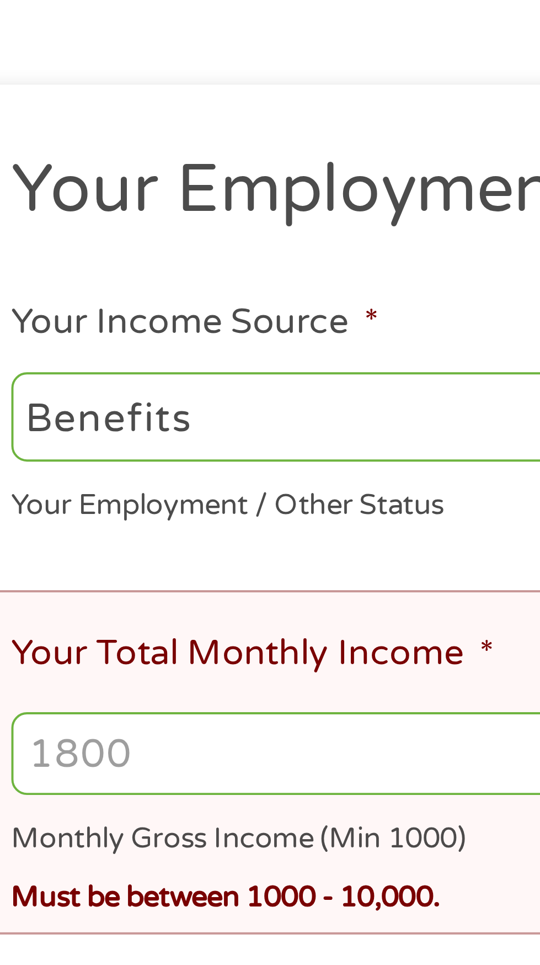
click at [83, 367] on input "Your Total Monthly Income *" at bounding box center [270, 364] width 488 height 21
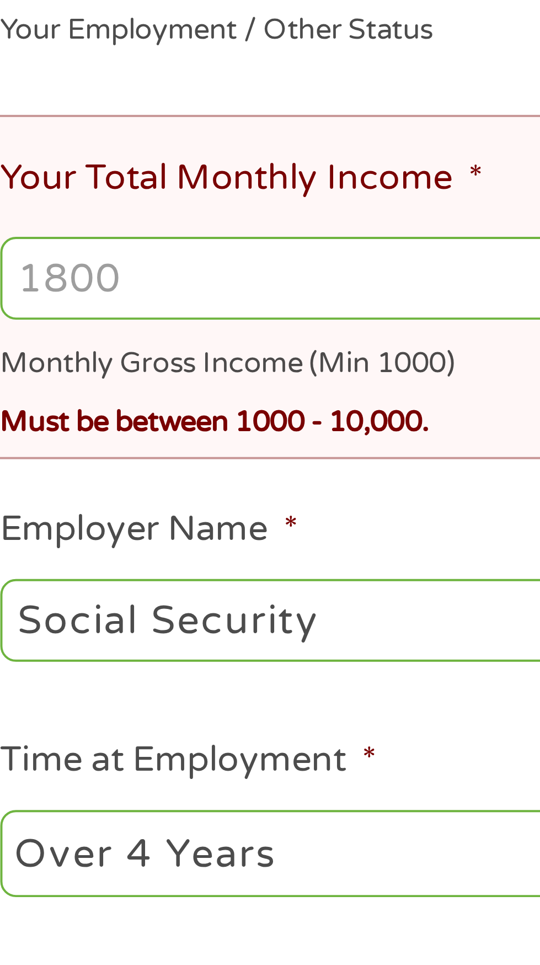
click at [69, 365] on input "Your Total Monthly Income *" at bounding box center [270, 364] width 488 height 21
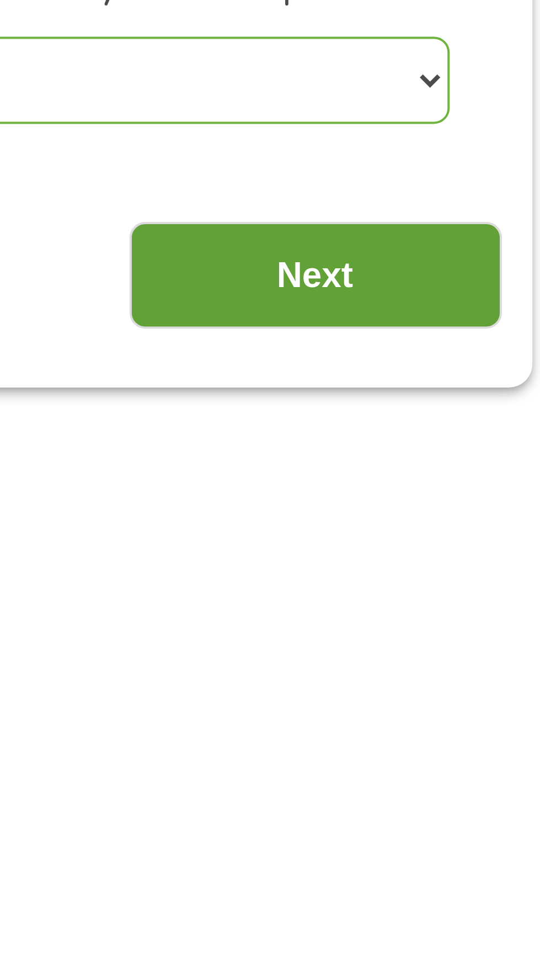
type input "1456"
click at [491, 621] on input "Next" at bounding box center [475, 618] width 94 height 27
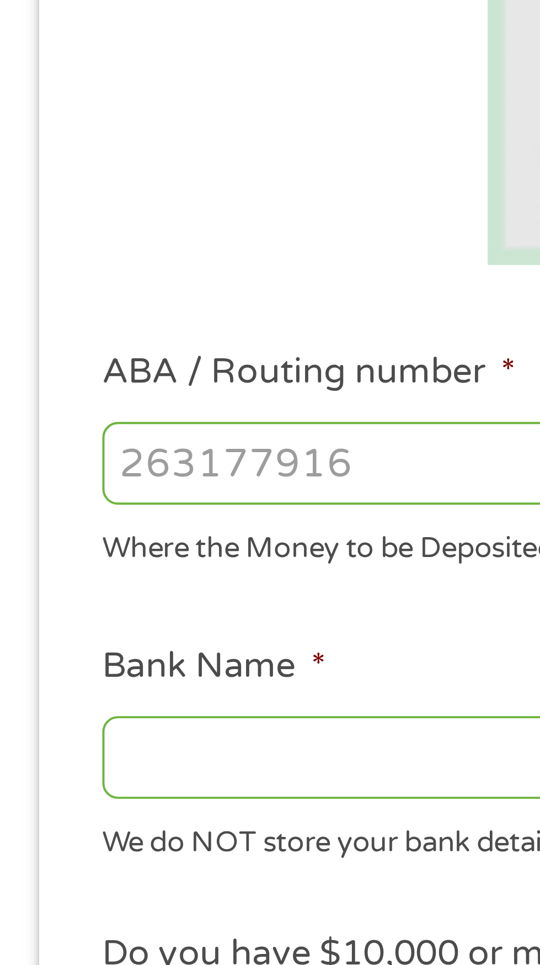
scroll to position [15, 0]
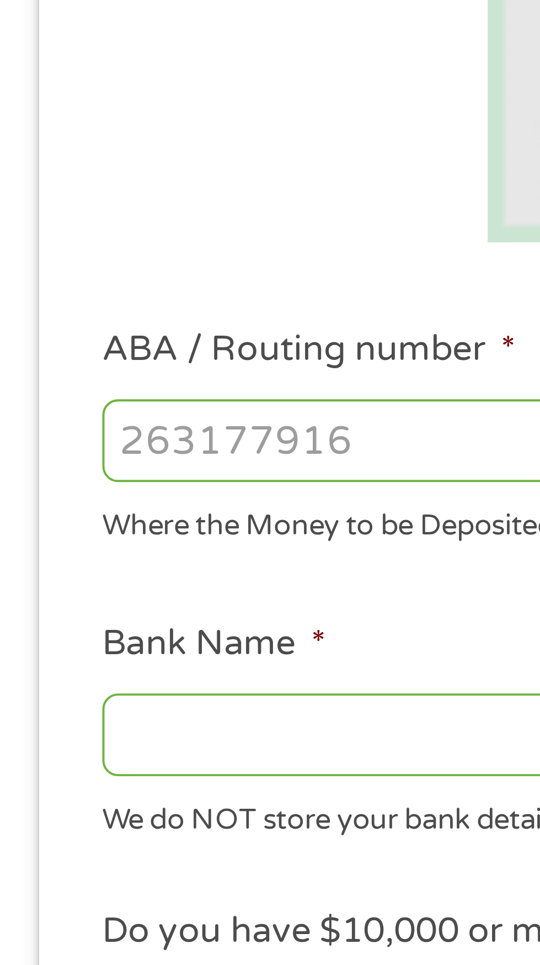
click at [107, 384] on input "ABA / Routing number *" at bounding box center [144, 379] width 236 height 21
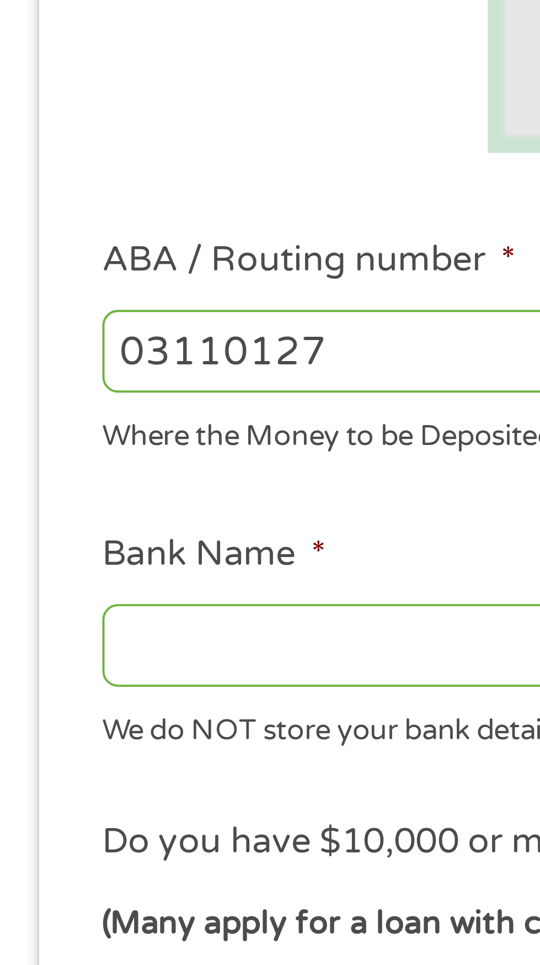
type input "031101279"
type input "THE BANCORP BANK"
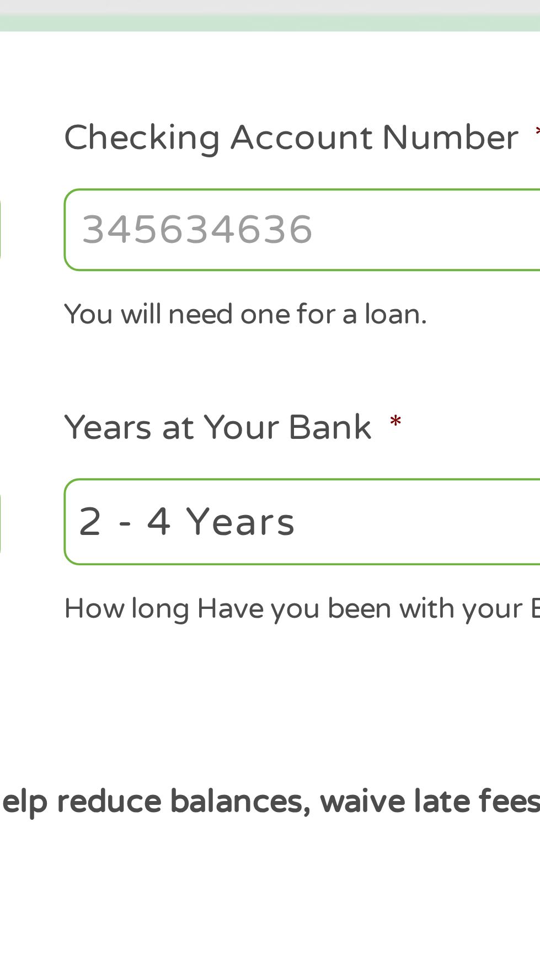
type input "031101279"
click at [316, 379] on input "Checking Account Number *" at bounding box center [396, 379] width 236 height 21
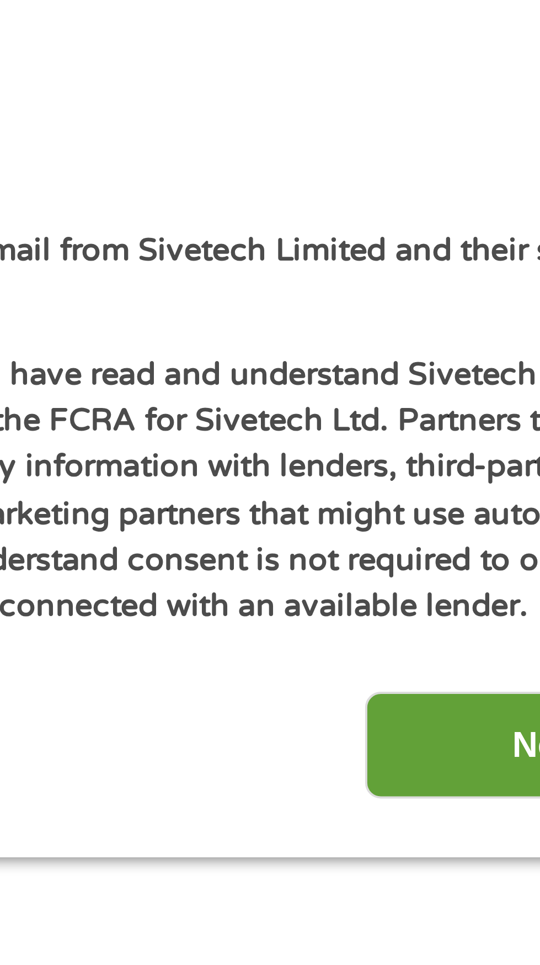
type input "766153980723"
click at [457, 720] on input "Next" at bounding box center [475, 718] width 94 height 27
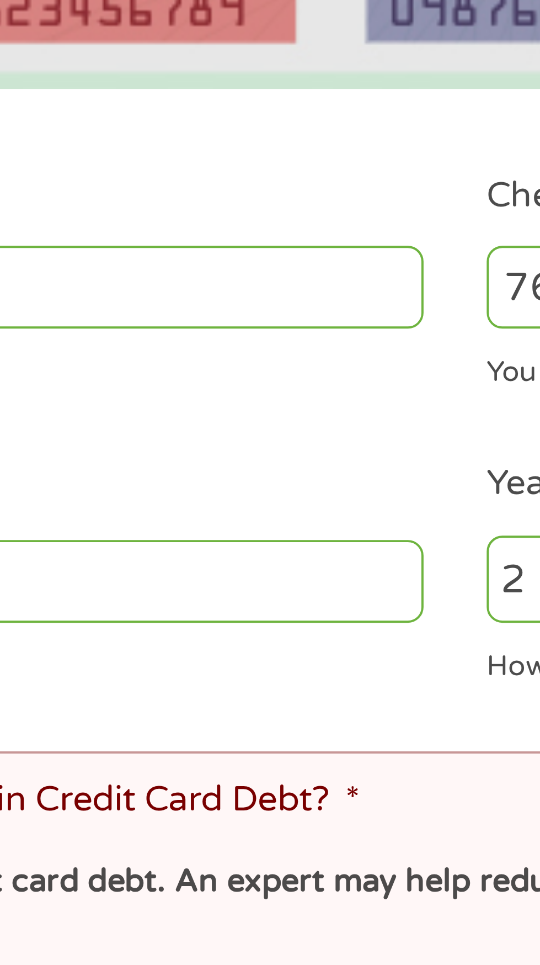
scroll to position [5, 0]
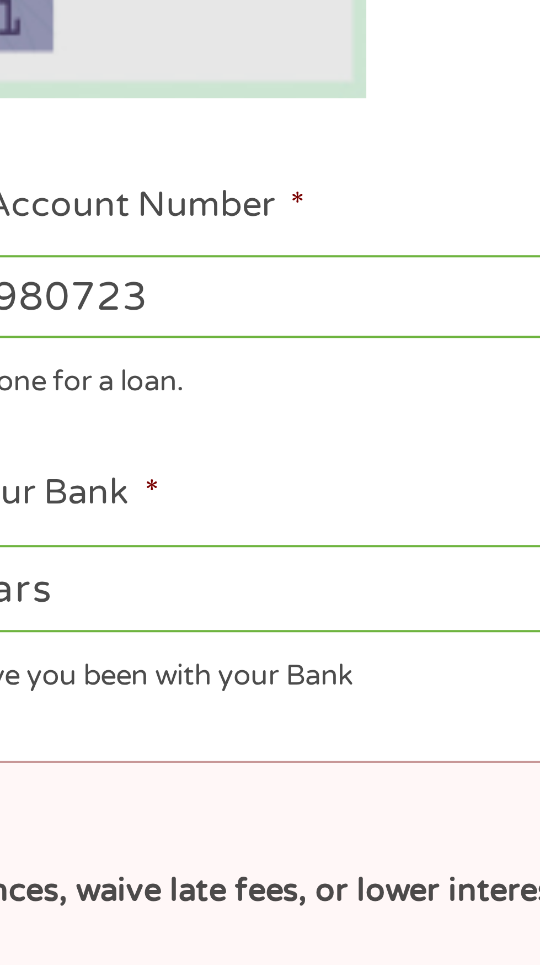
click at [430, 514] on select "2 - 4 Years 6 - 12 Months 1 - 2 Years Over 4 Years" at bounding box center [396, 504] width 236 height 23
click at [278, 494] on select "2 - 4 Years 6 - 12 Months 1 - 2 Years Over 4 Years" at bounding box center [396, 504] width 236 height 23
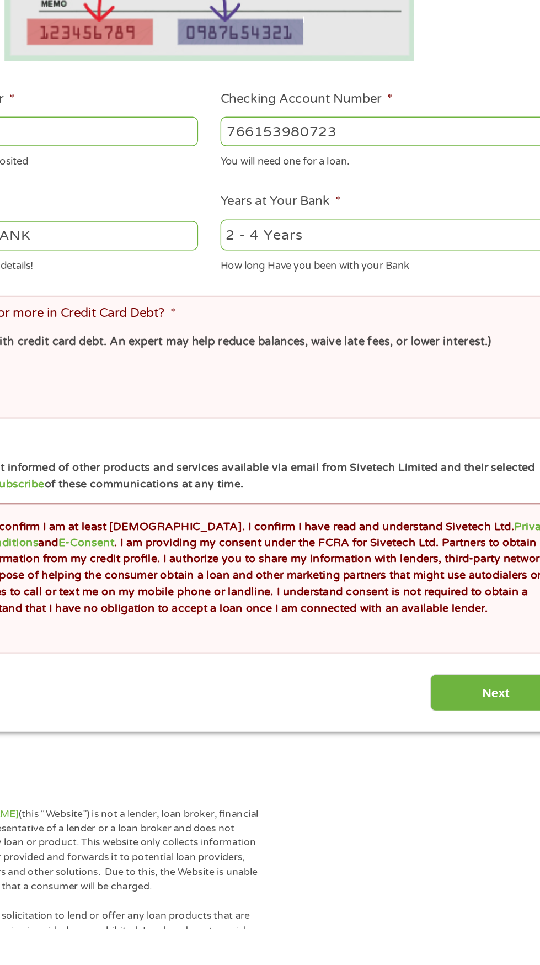
scroll to position [42, 0]
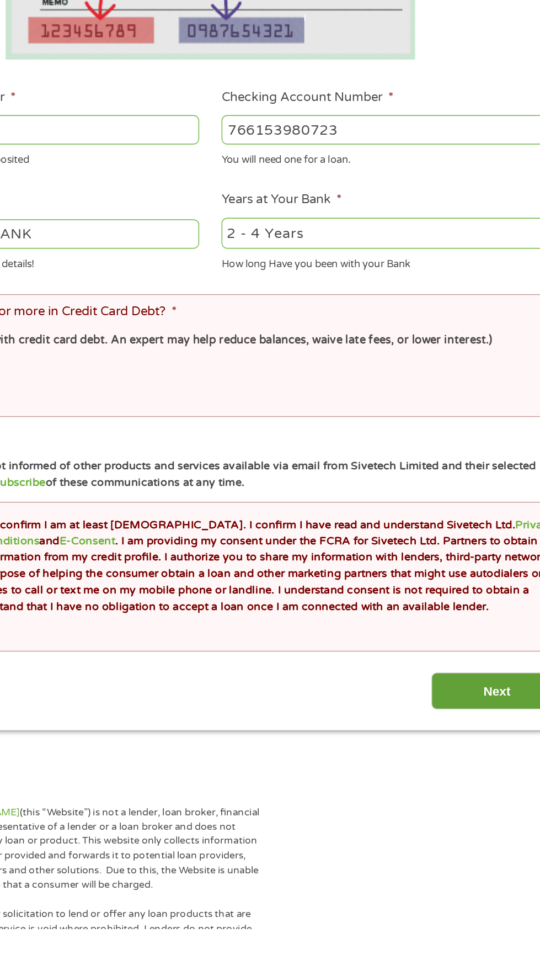
click at [485, 792] on input "Next" at bounding box center [475, 794] width 94 height 27
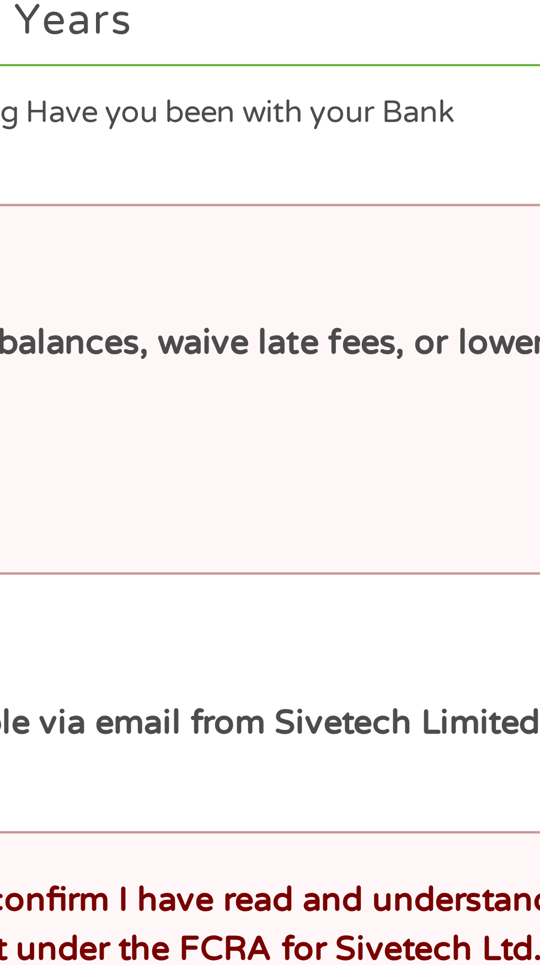
scroll to position [9, 0]
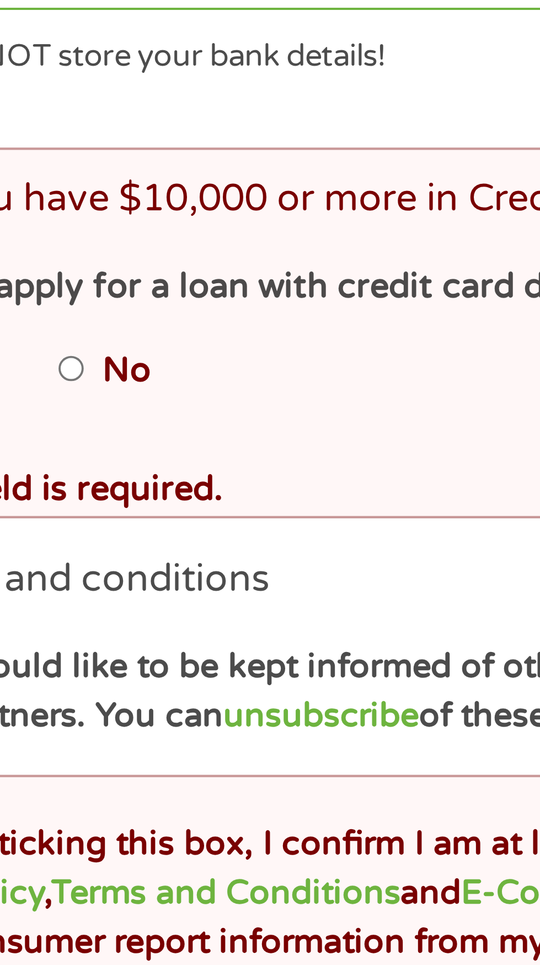
click at [81, 599] on label "No" at bounding box center [83, 597] width 12 height 12
click at [73, 599] on input "No" at bounding box center [70, 597] width 7 height 18
radio input "true"
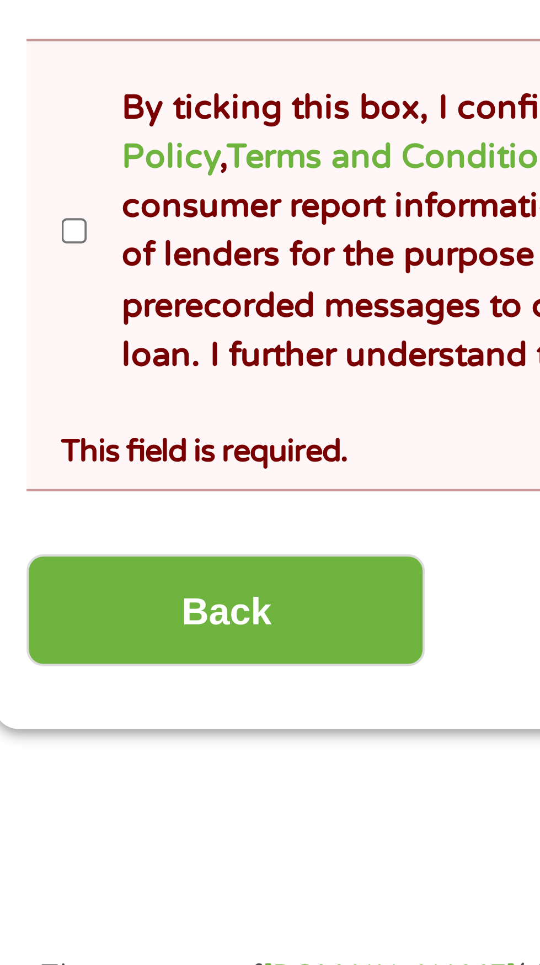
click at [33, 741] on input "By ticking this box, I confirm I am at least [DEMOGRAPHIC_DATA]. I confirm I ha…" at bounding box center [29, 739] width 7 height 18
checkbox input "true"
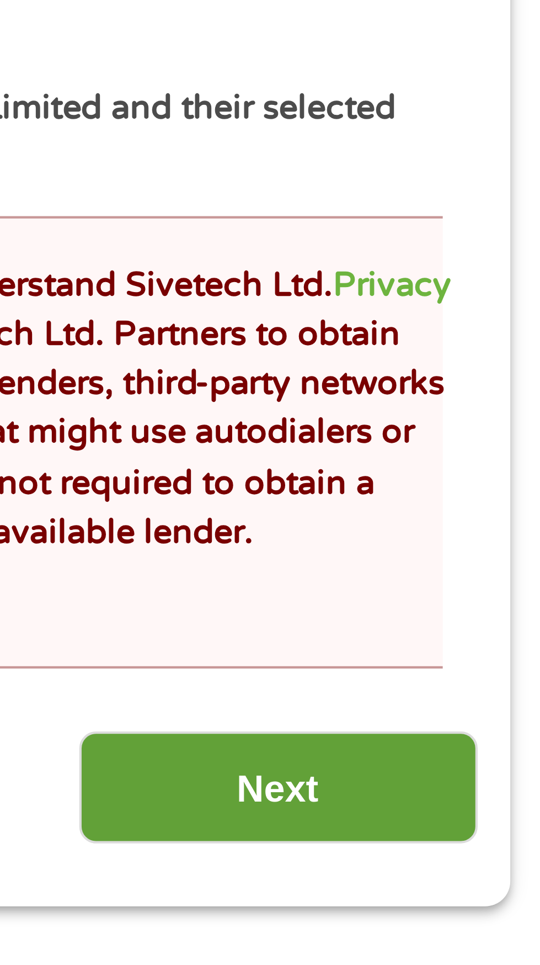
click at [488, 829] on input "Next" at bounding box center [475, 828] width 94 height 27
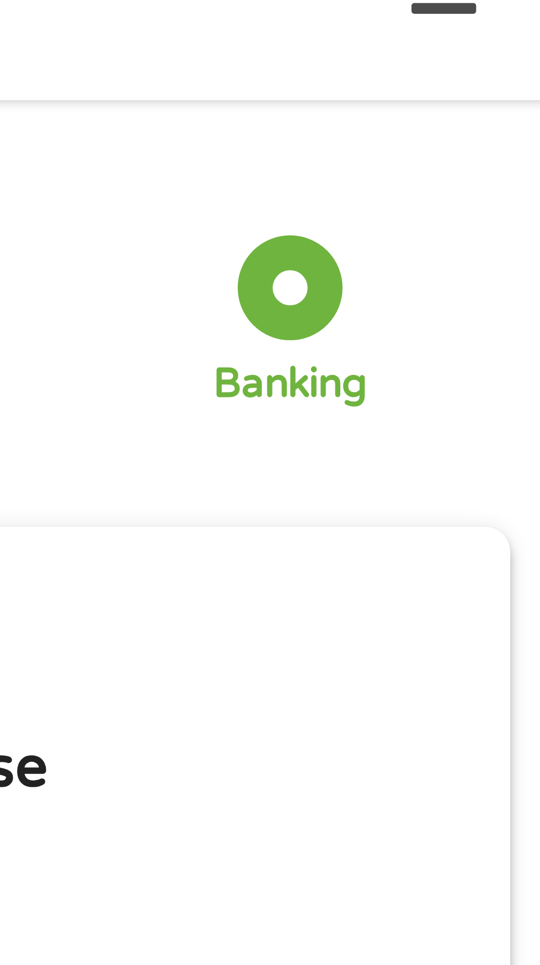
scroll to position [0, 0]
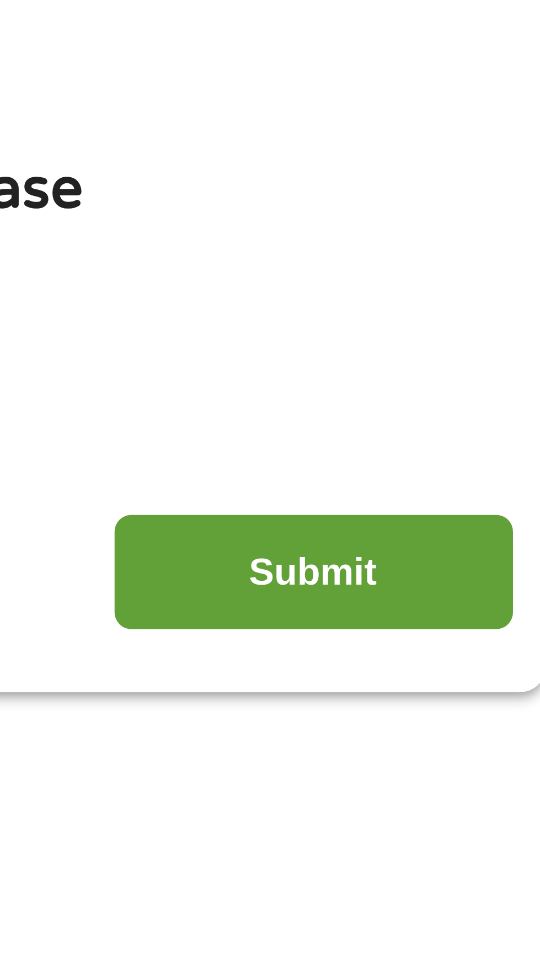
click at [487, 299] on input "Submit" at bounding box center [475, 301] width 94 height 27
